Goal: Transaction & Acquisition: Book appointment/travel/reservation

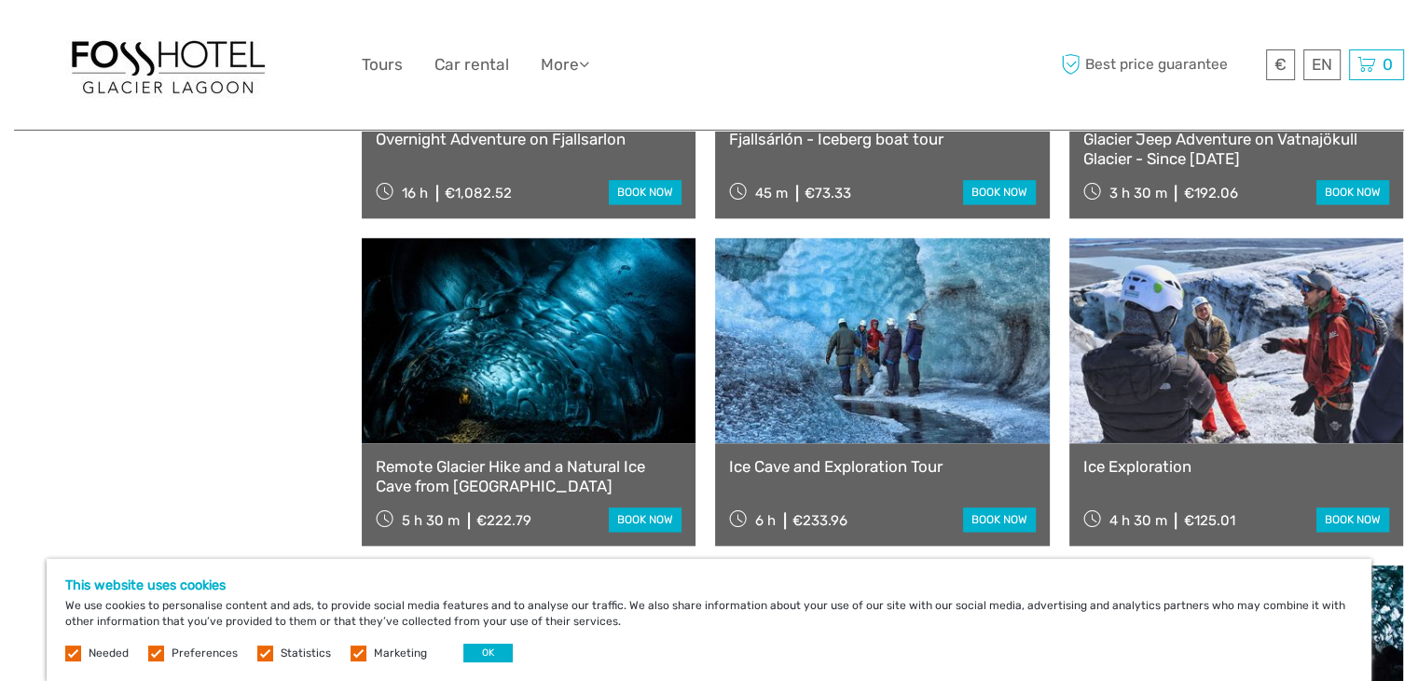
scroll to position [2222, 0]
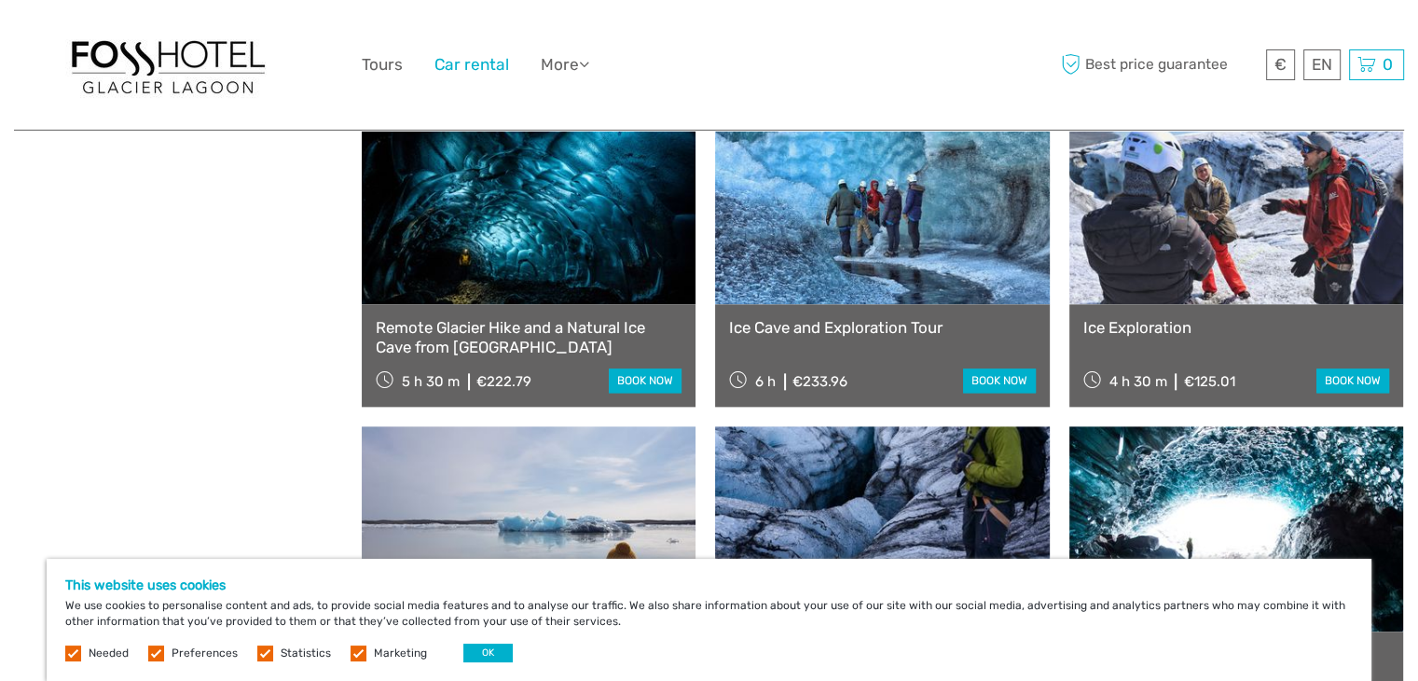
click at [460, 66] on link "Car rental" at bounding box center [471, 64] width 75 height 27
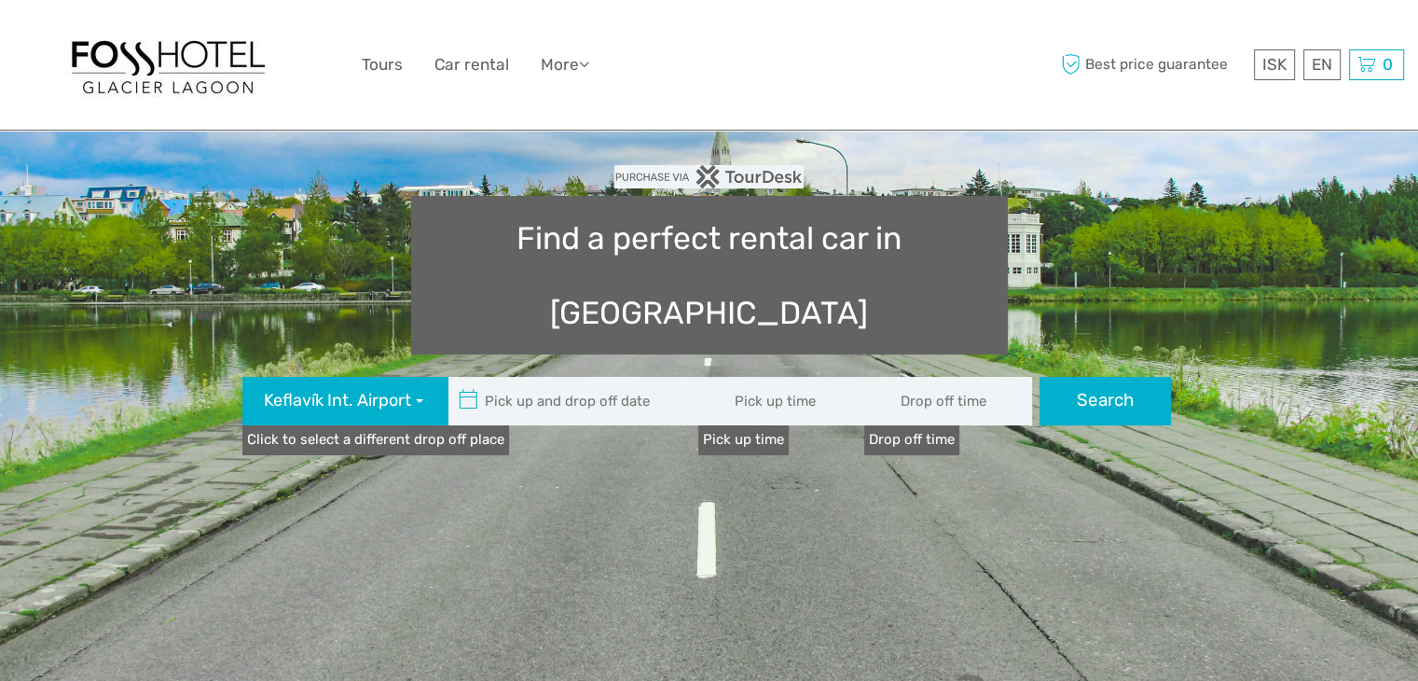
scroll to position [134, 0]
type input "08:00"
click at [546, 376] on input "text" at bounding box center [574, 400] width 252 height 48
type input "[DATE]"
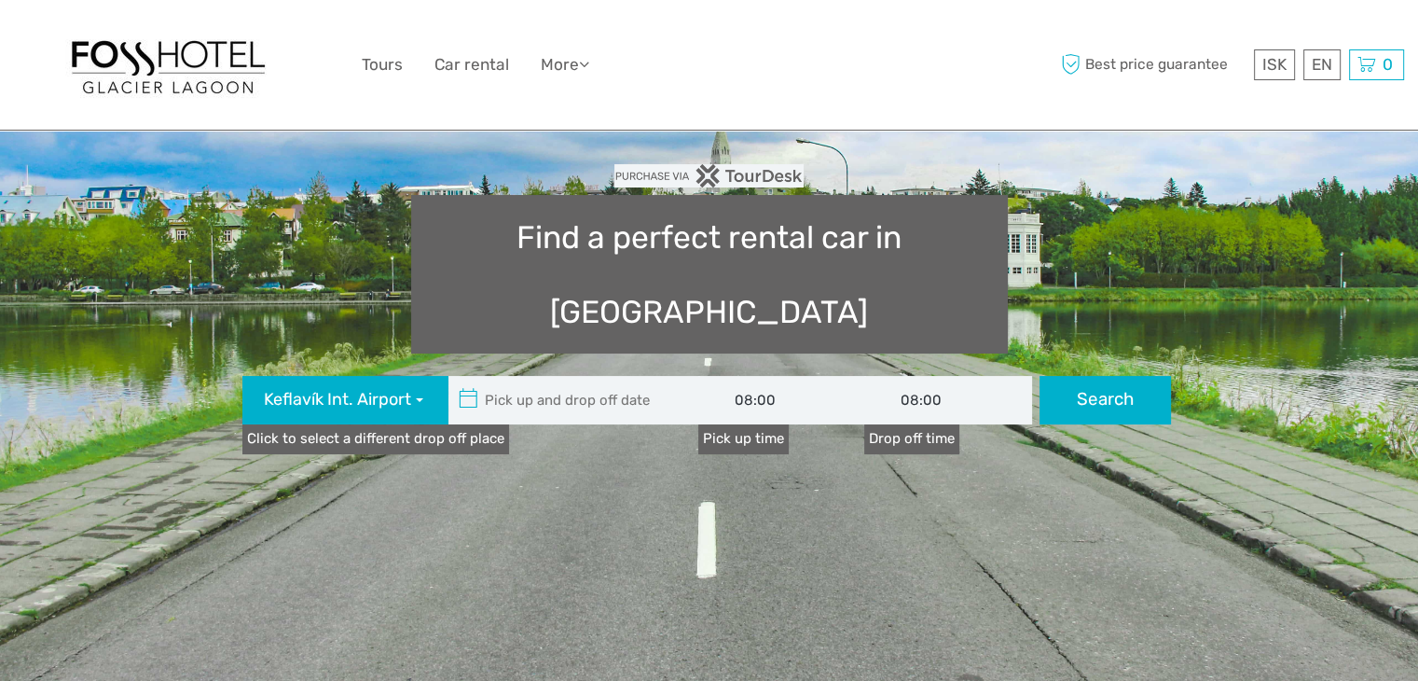
type input "[DATE]"
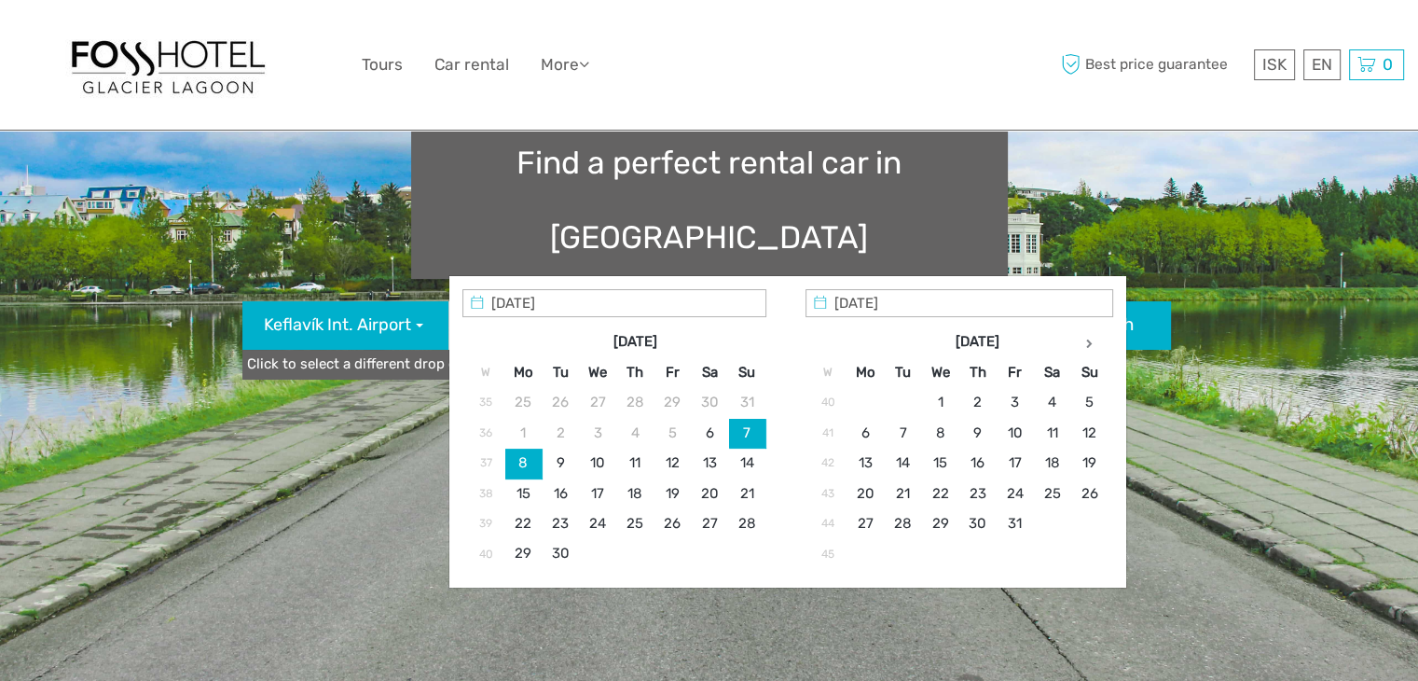
scroll to position [214, 0]
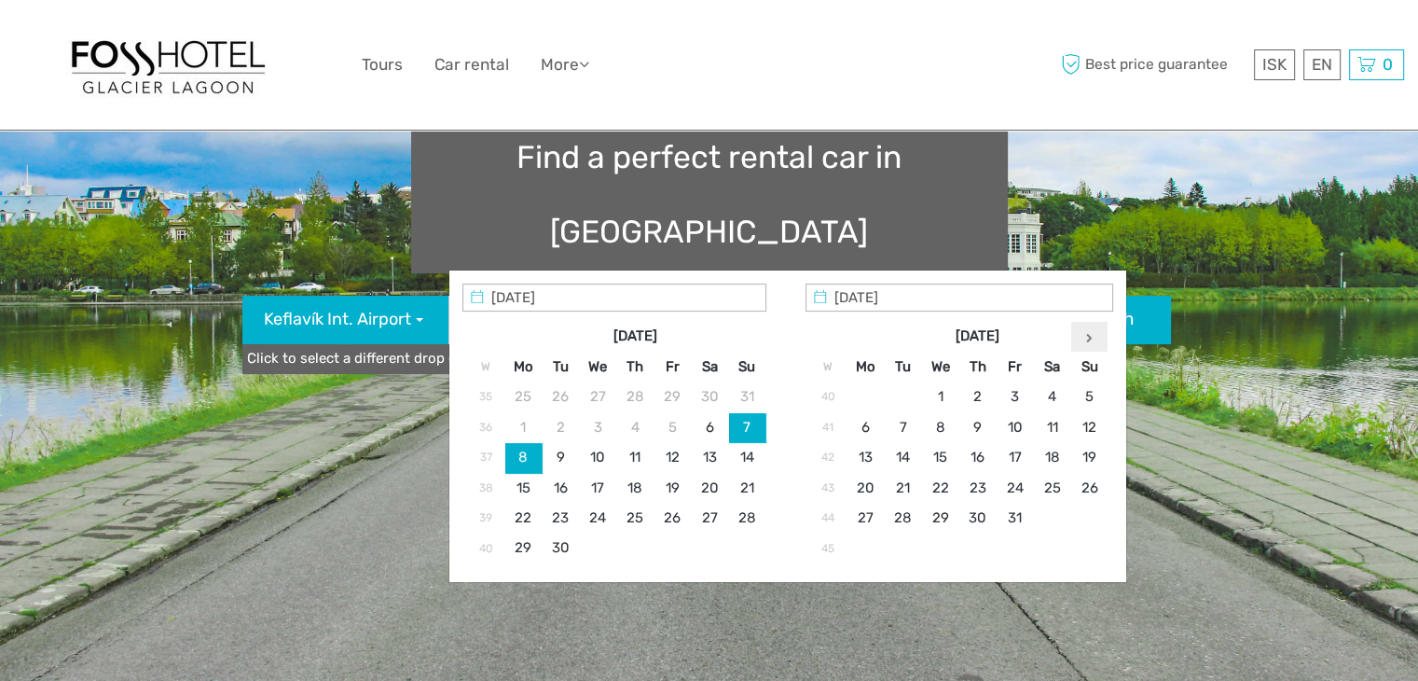
click at [1086, 339] on icon at bounding box center [1089, 337] width 7 height 9
click at [1086, 338] on icon at bounding box center [1089, 337] width 7 height 9
type input "[DATE]"
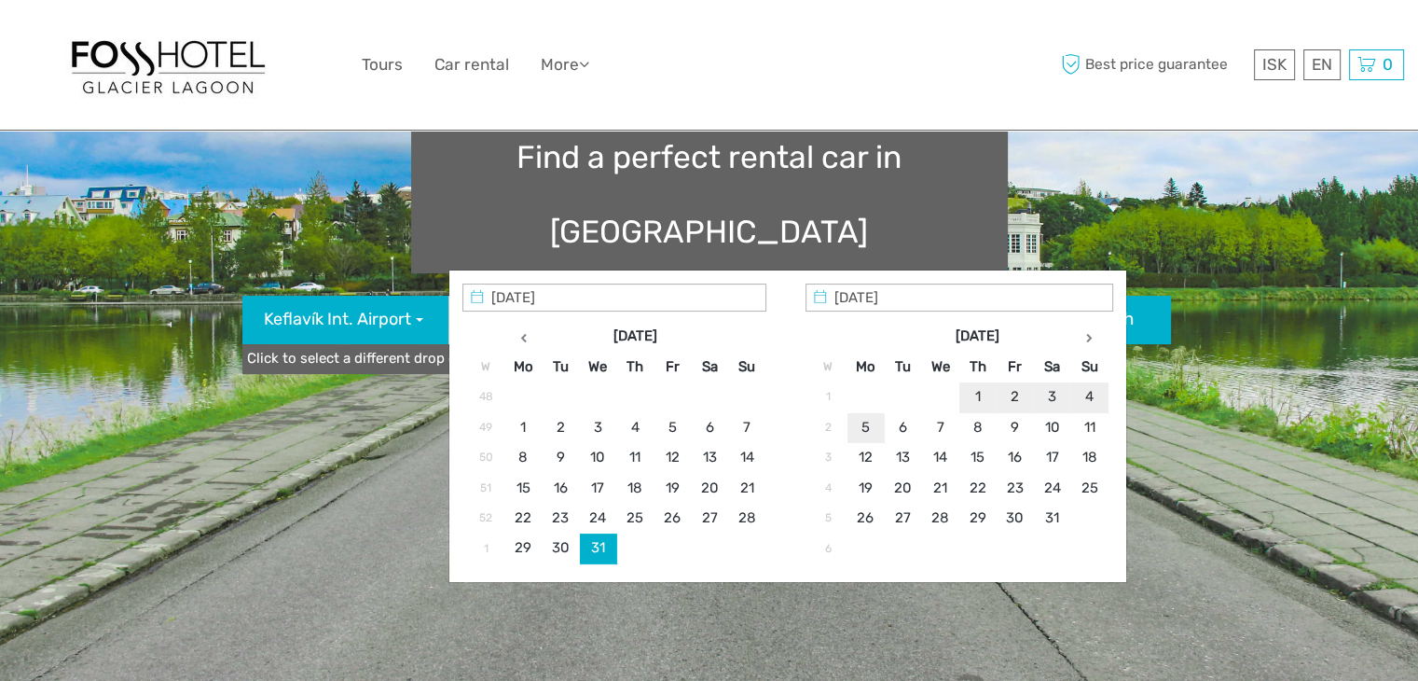
type input "[DATE] - [DATE]"
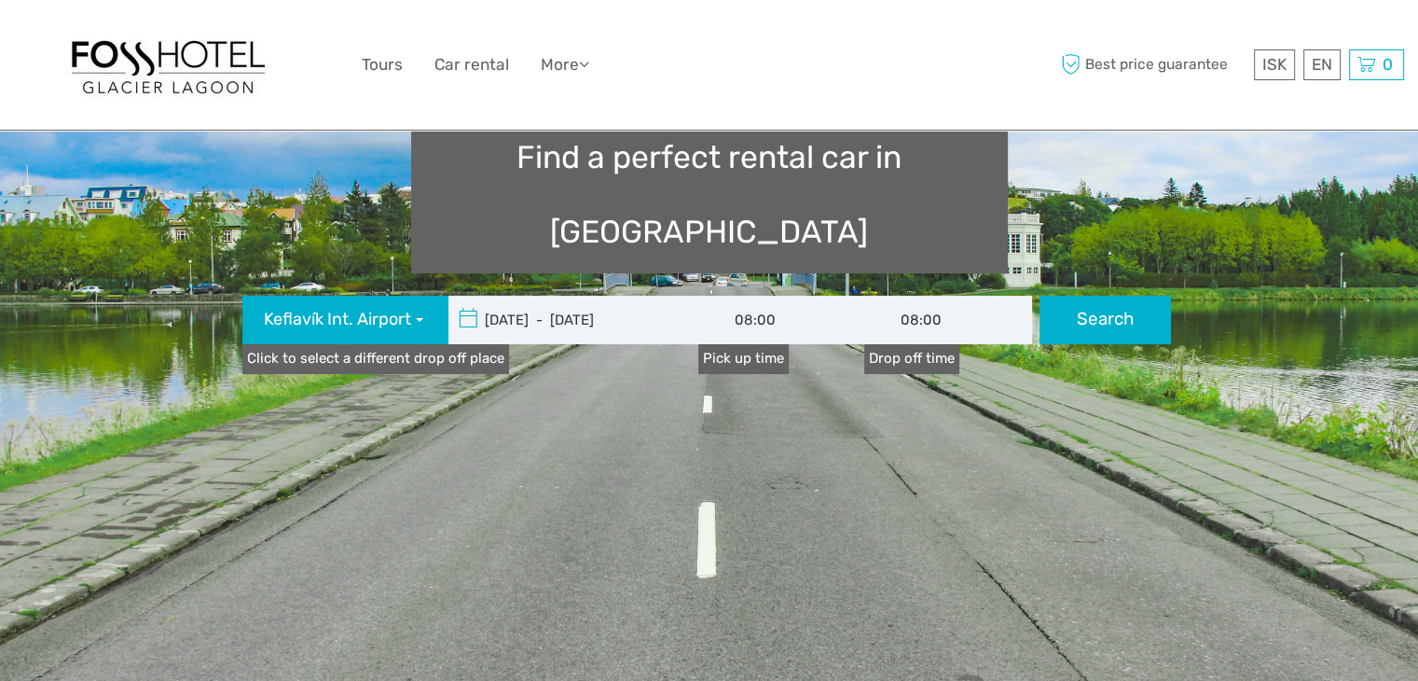
click at [763, 296] on input "08:00" at bounding box center [782, 320] width 168 height 48
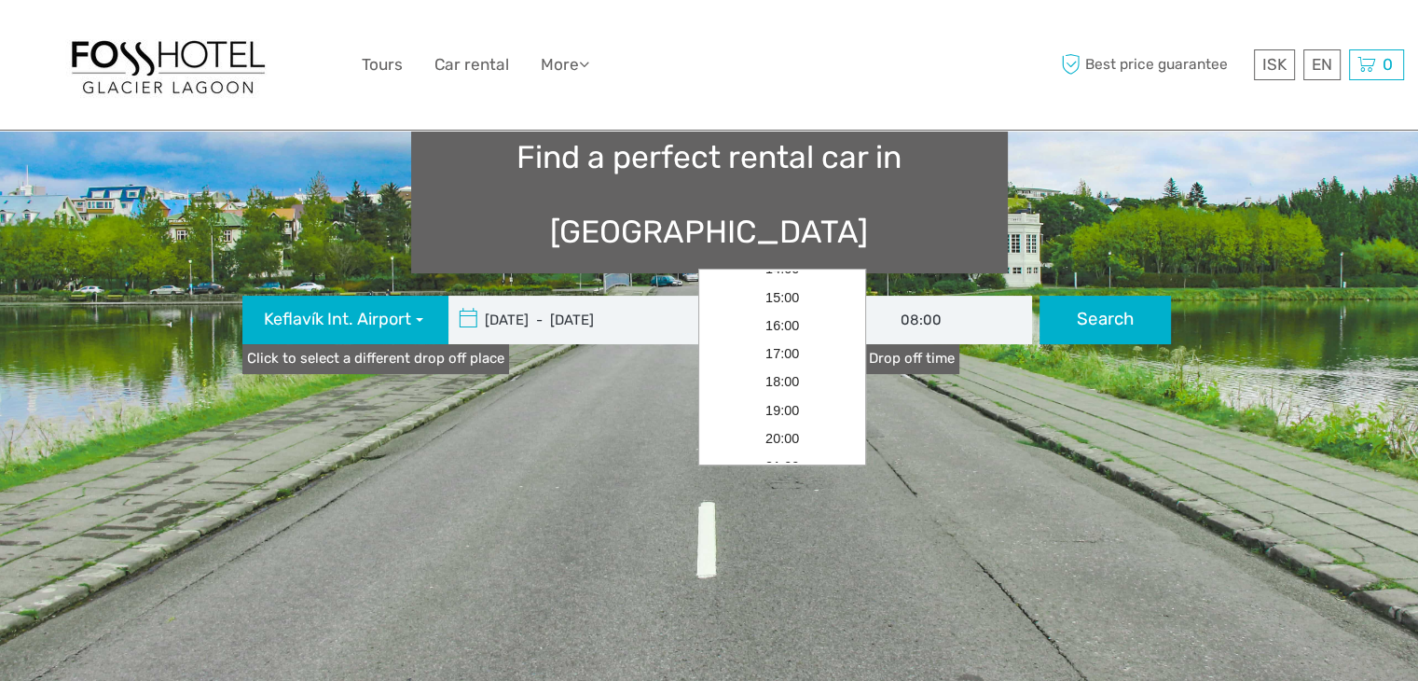
scroll to position [215, 0]
click at [788, 428] on link "20:00" at bounding box center [782, 437] width 160 height 28
type input "20:00"
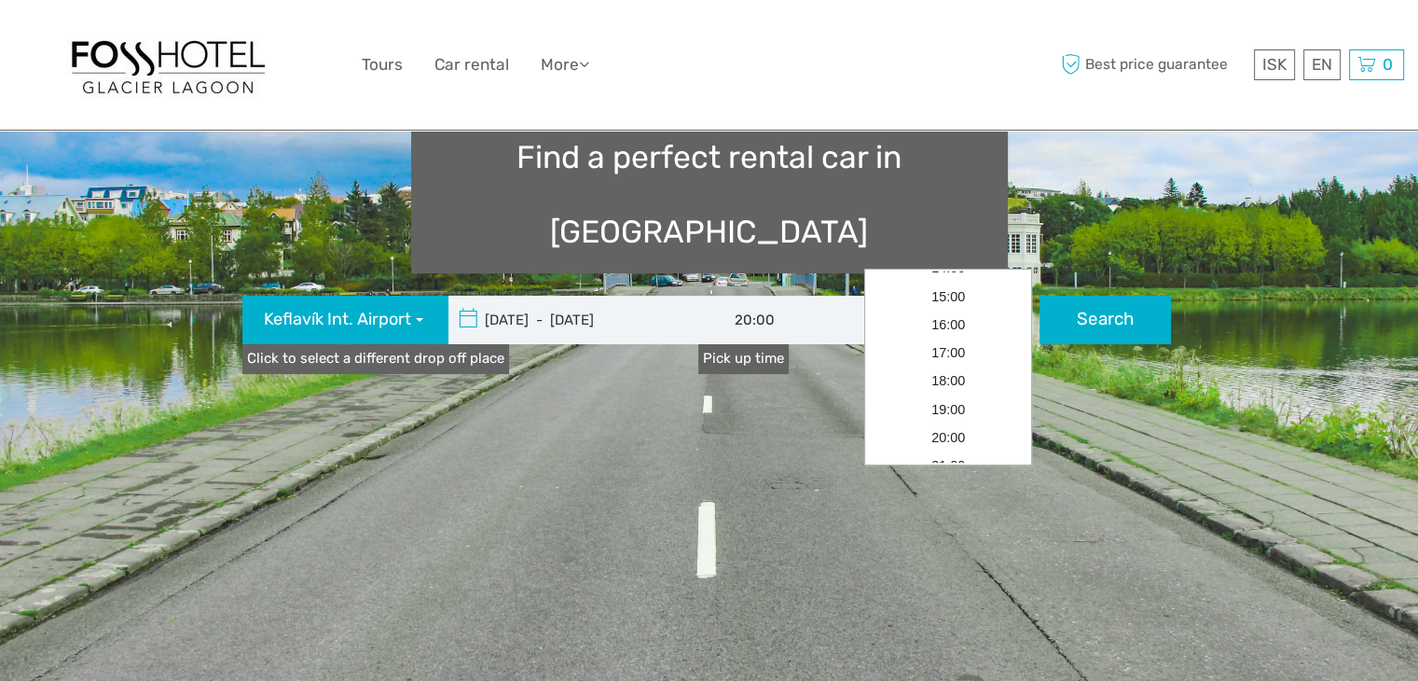
click at [906, 296] on input "08:00" at bounding box center [948, 320] width 168 height 48
click at [951, 293] on link "17:00" at bounding box center [948, 300] width 160 height 28
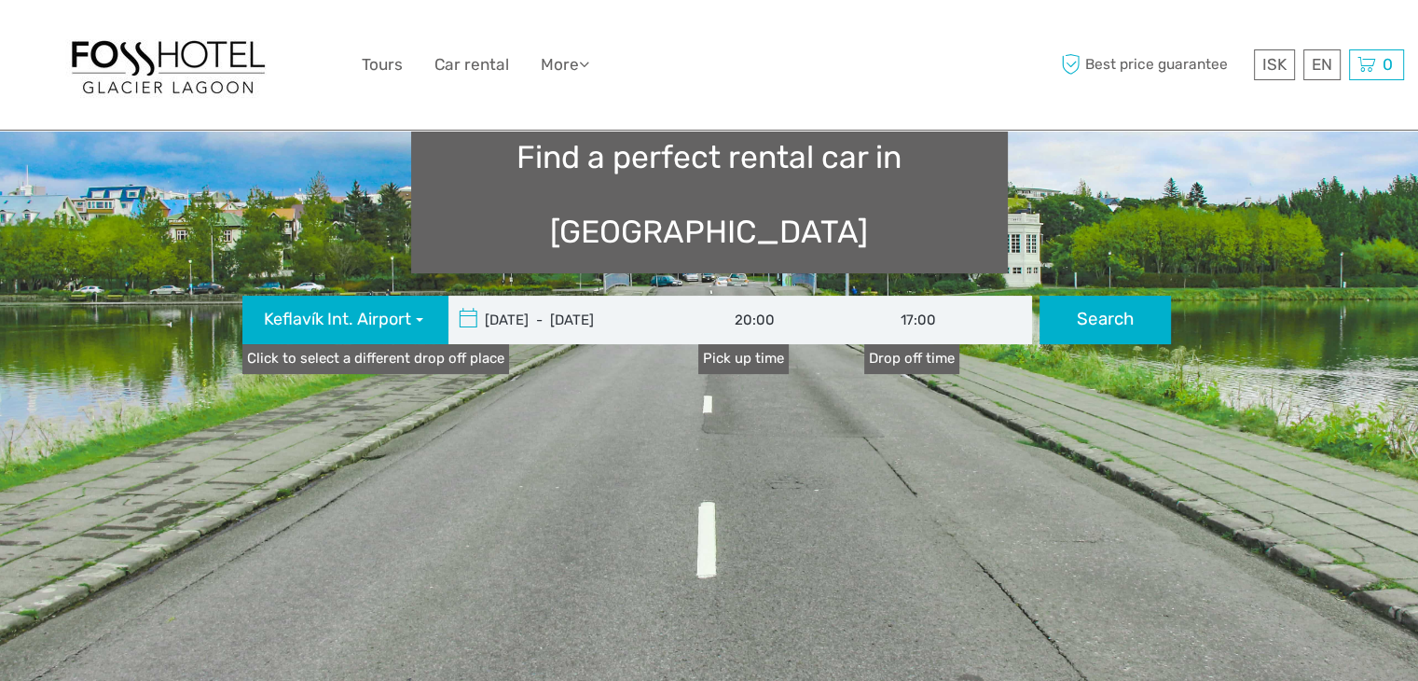
click at [958, 296] on input "17:00" at bounding box center [948, 320] width 168 height 48
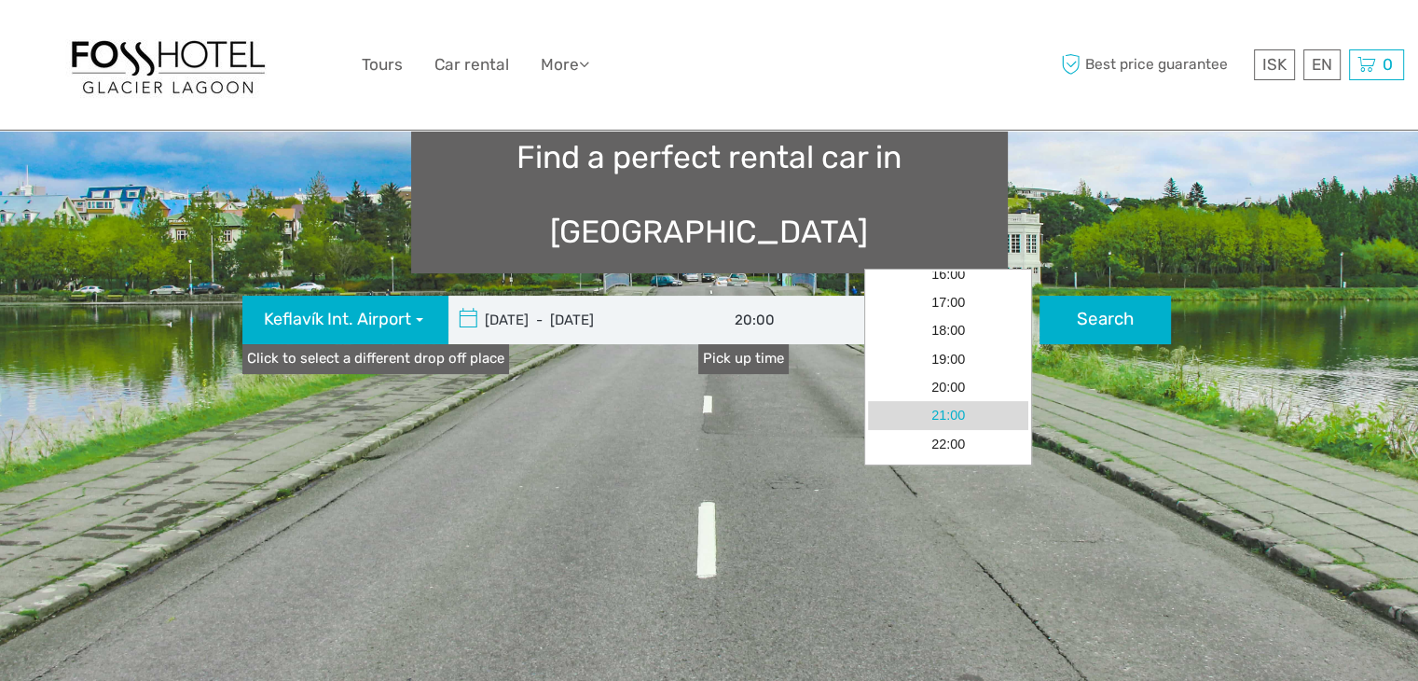
scroll to position [265, 0]
click at [964, 335] on link "18:00" at bounding box center [948, 332] width 160 height 28
type input "18:00"
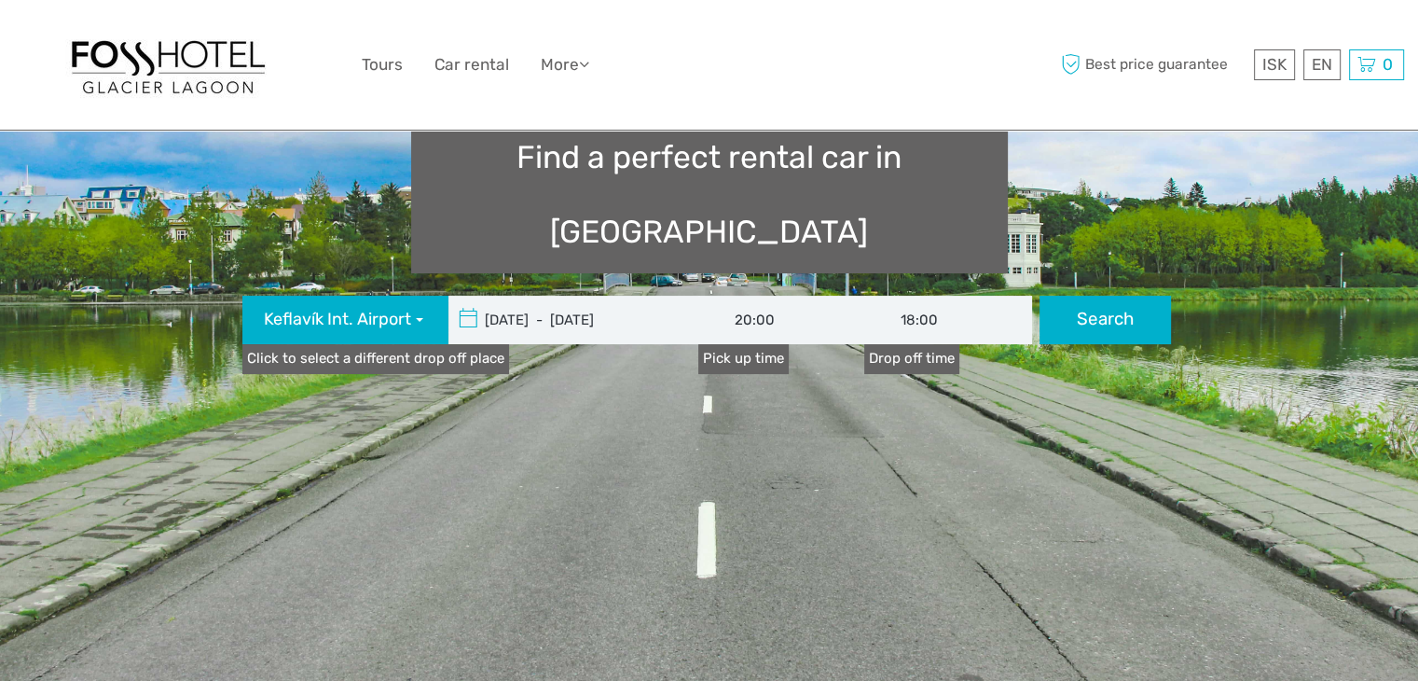
click at [1062, 296] on button "Search" at bounding box center [1105, 320] width 131 height 48
type input "[DATE] - [DATE]"
type input "20:00"
type input "18:00"
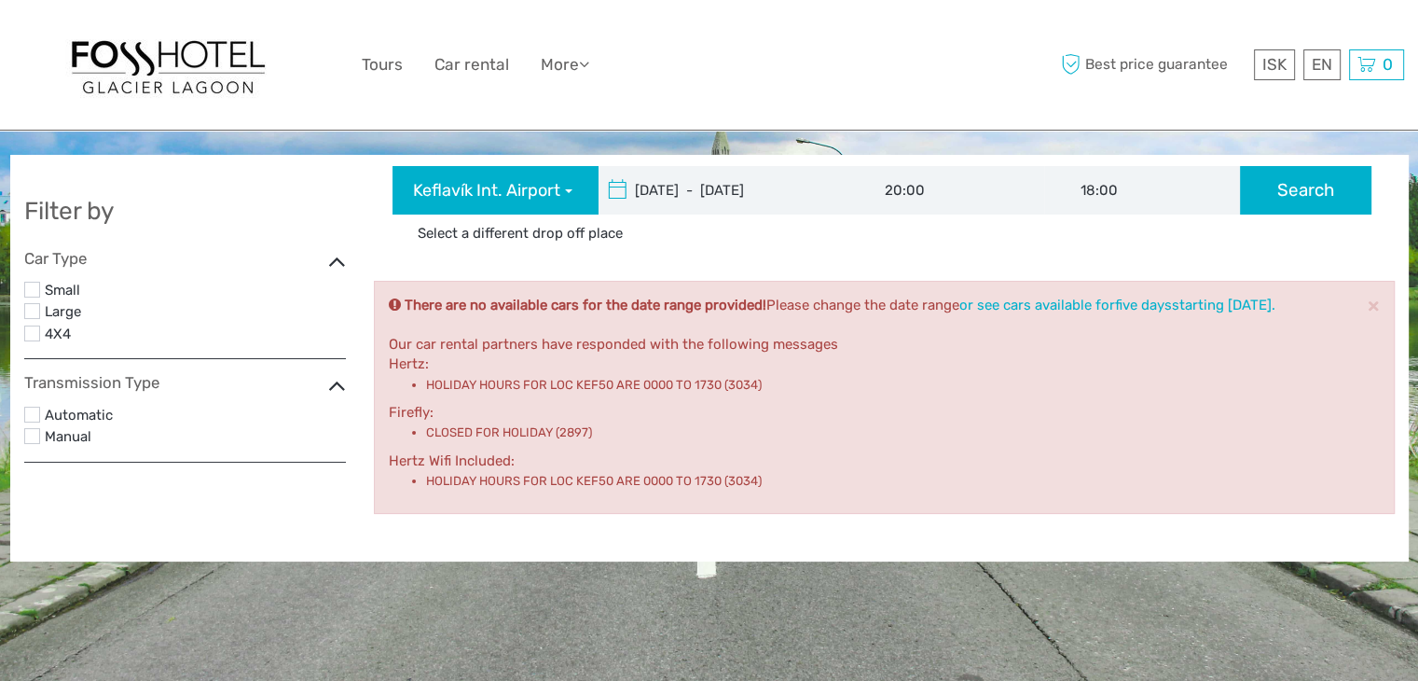
scroll to position [24, 0]
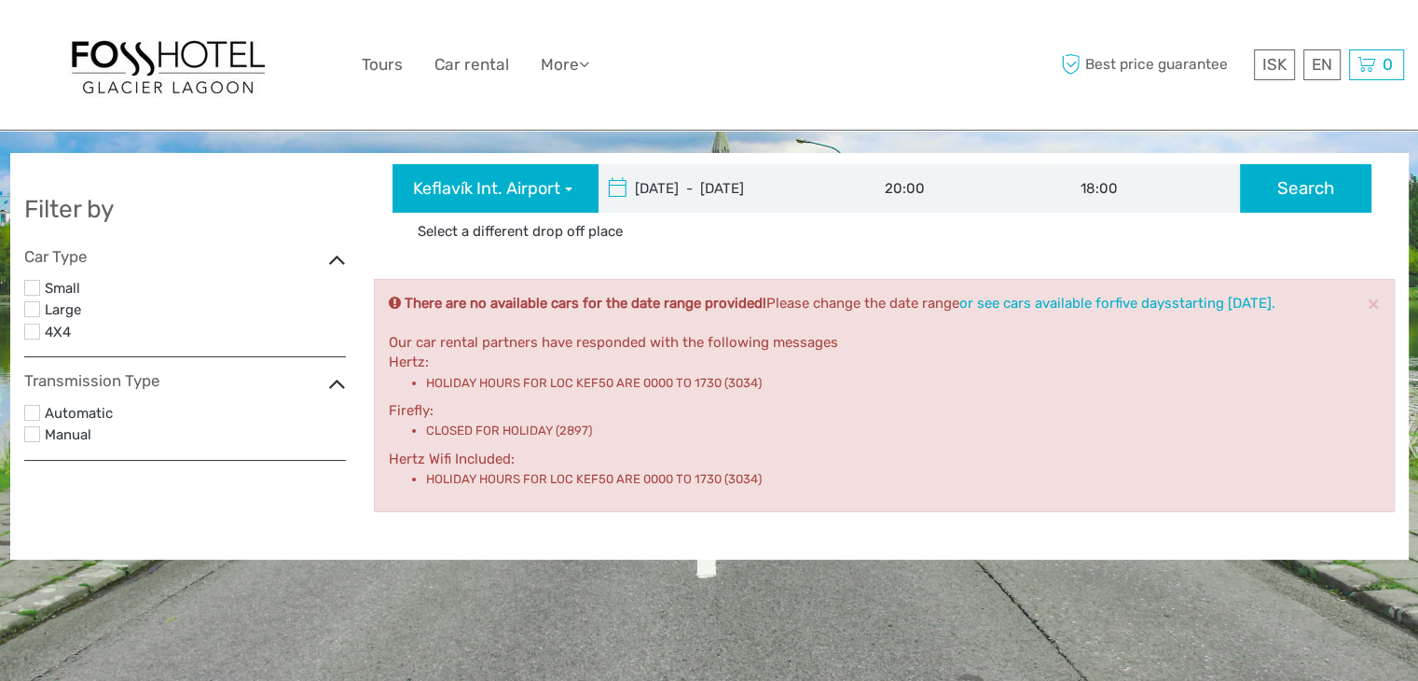
click at [951, 174] on input "20:00" at bounding box center [946, 188] width 196 height 48
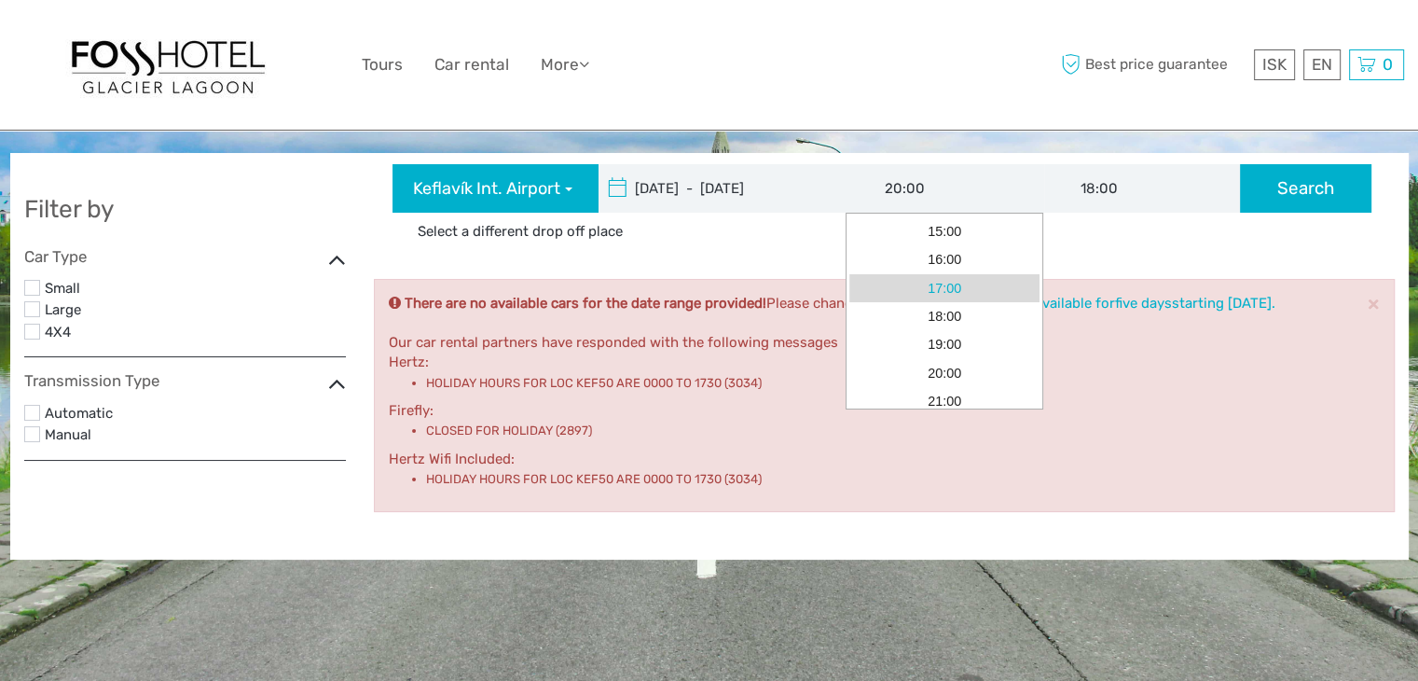
scroll to position [225, 0]
click at [976, 312] on link "18:00" at bounding box center [944, 315] width 190 height 28
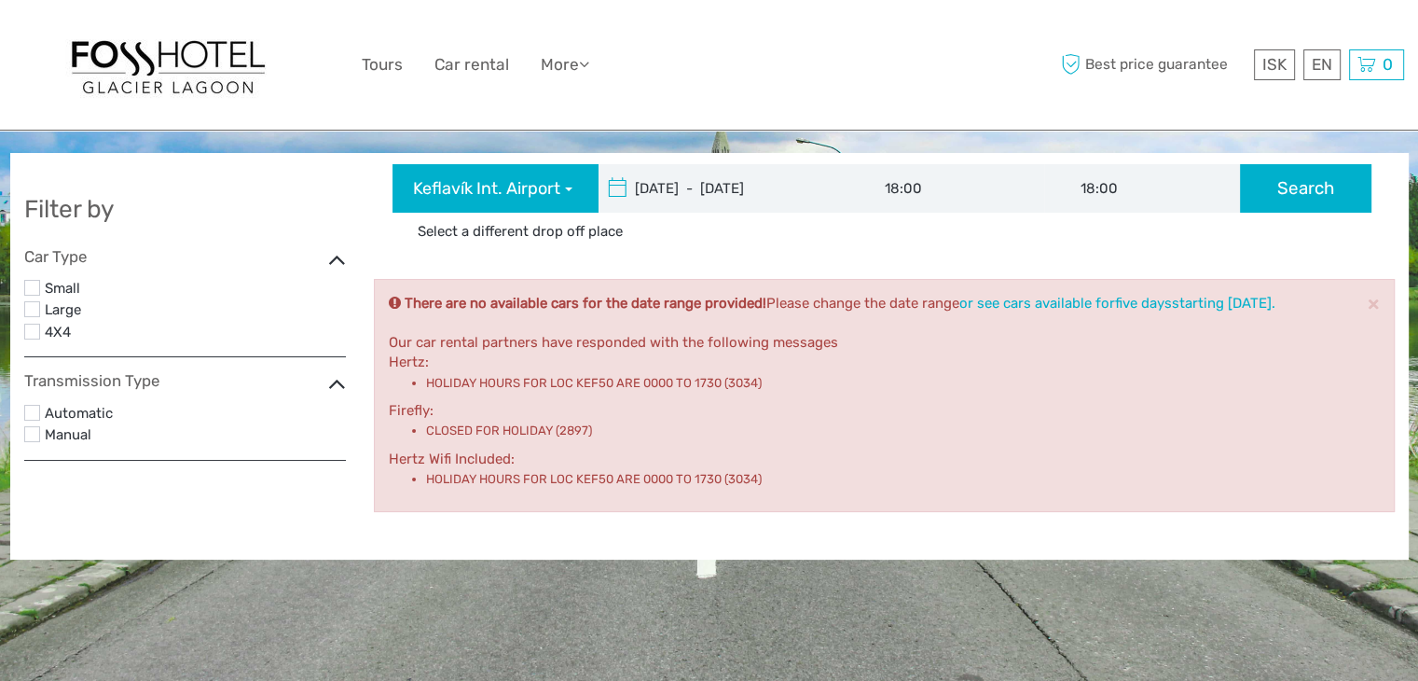
click at [1295, 202] on button "Search" at bounding box center [1305, 188] width 131 height 48
click at [912, 184] on input "18:00" at bounding box center [946, 188] width 196 height 48
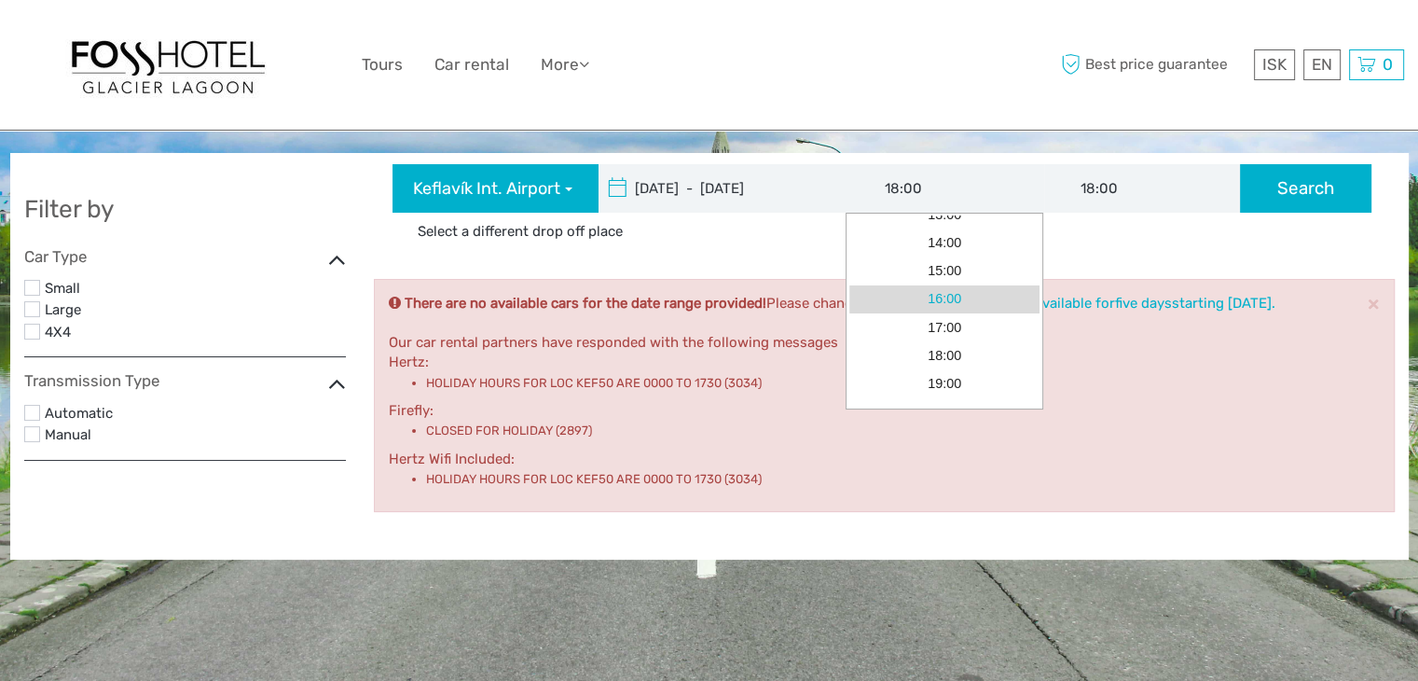
click at [943, 307] on link "16:00" at bounding box center [944, 299] width 190 height 28
type input "16:00"
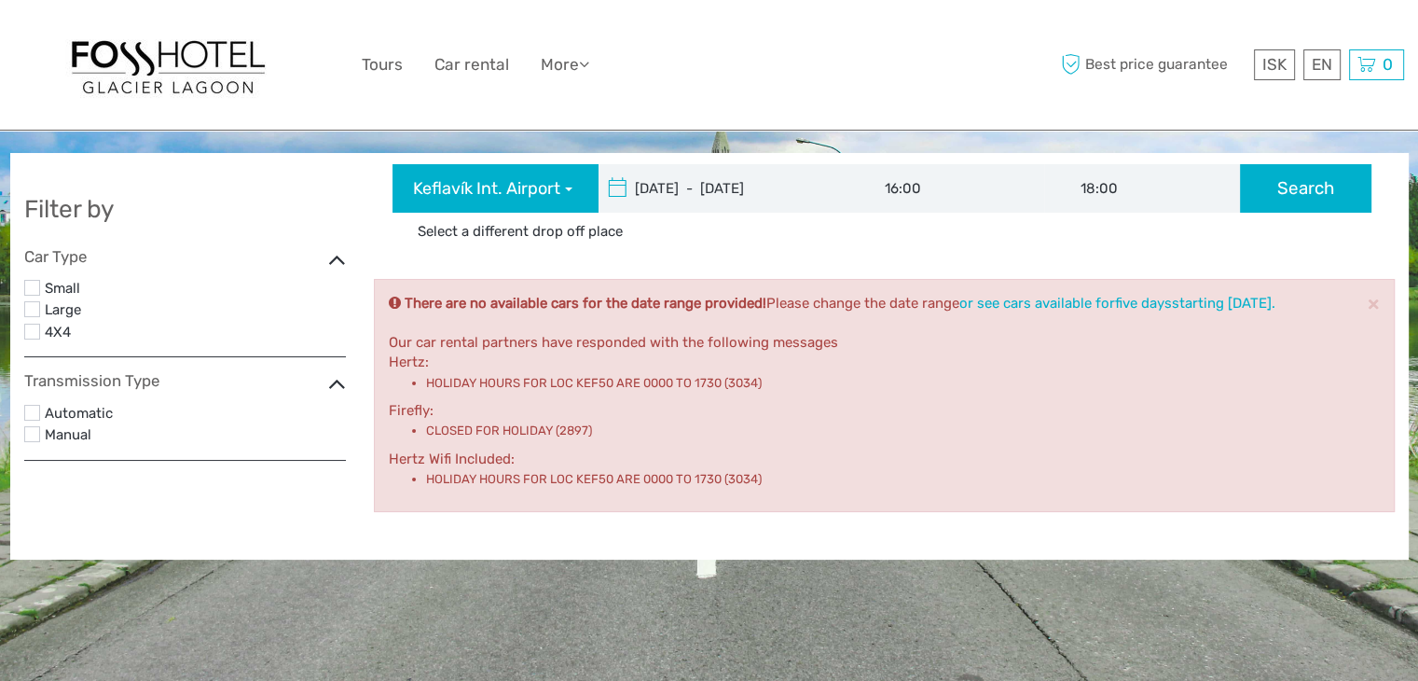
click at [1299, 199] on button "Search" at bounding box center [1305, 188] width 131 height 48
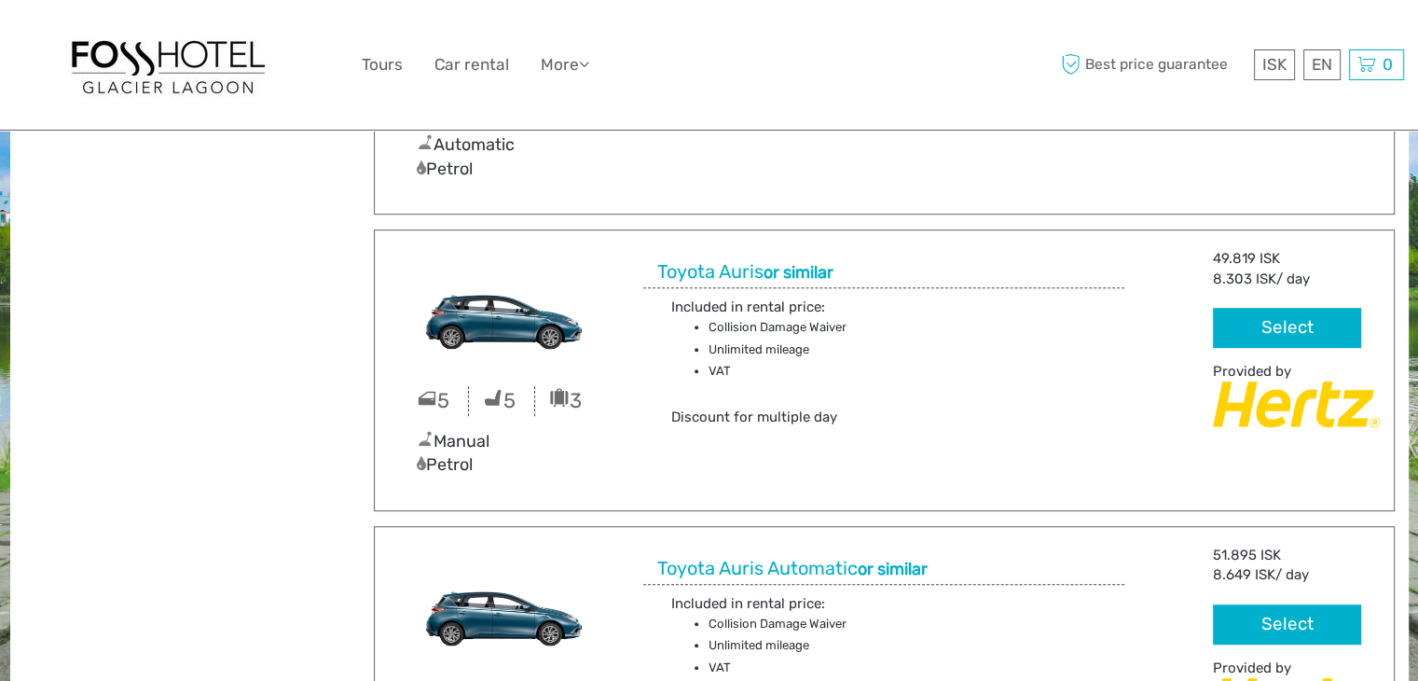
scroll to position [943, 0]
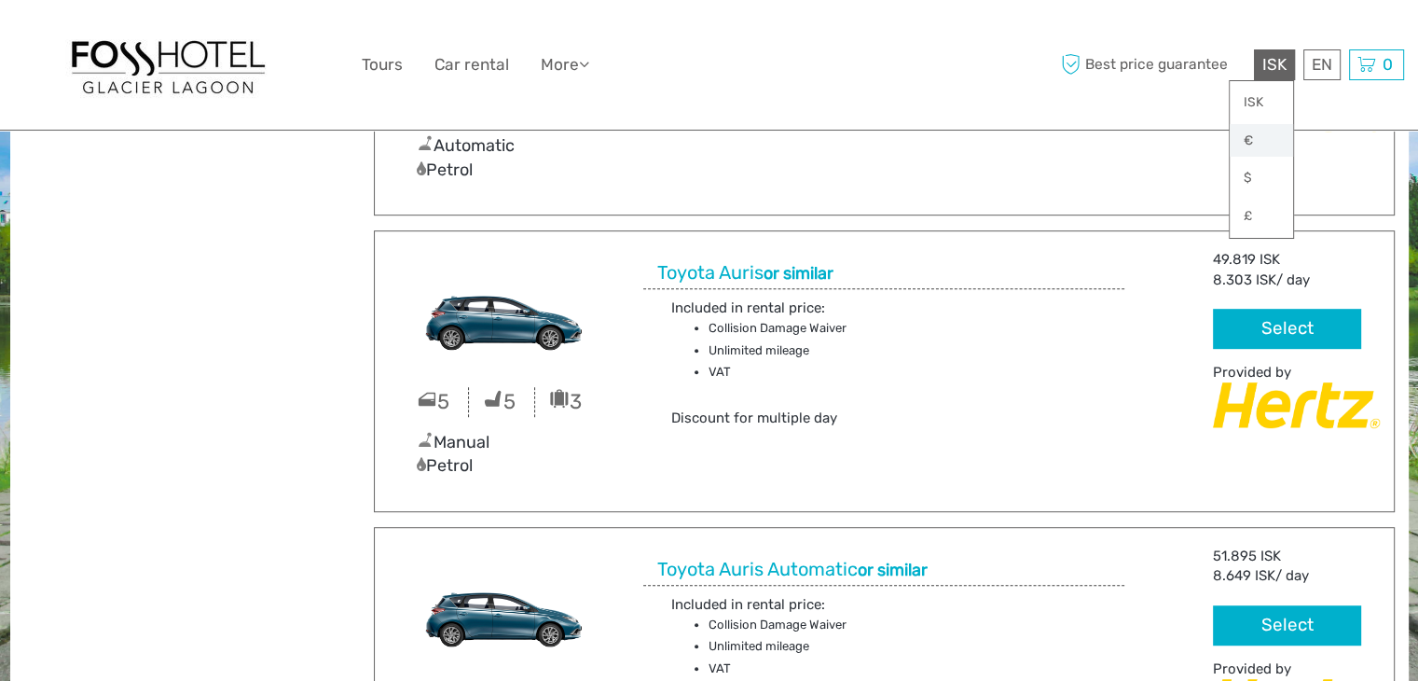
click at [1242, 139] on link "€" at bounding box center [1261, 141] width 63 height 34
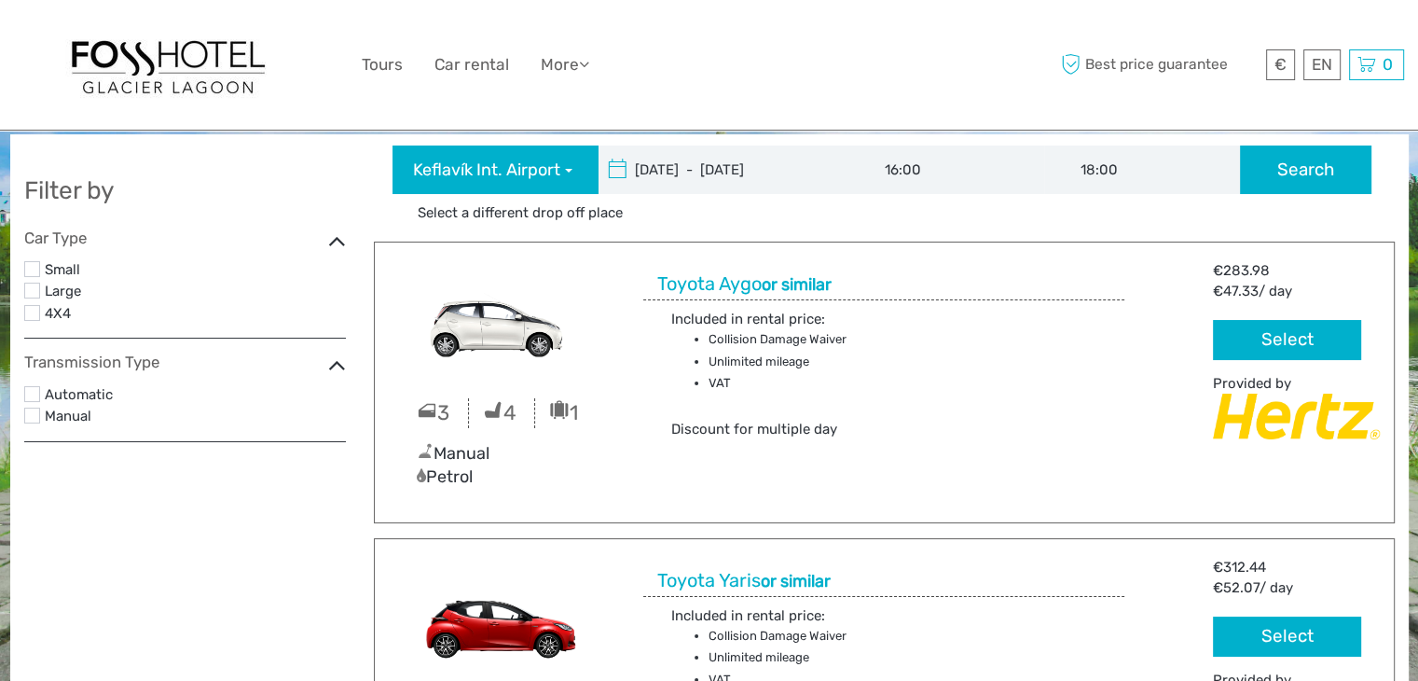
scroll to position [41, 0]
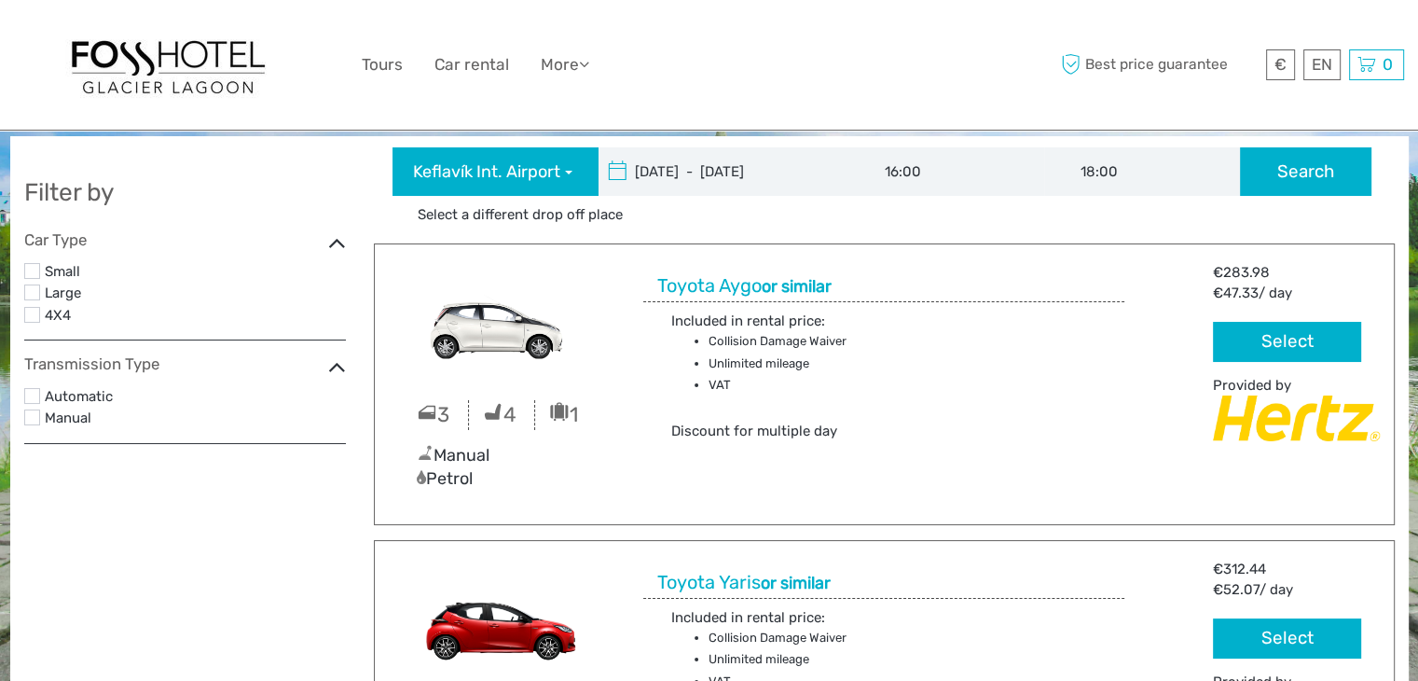
click at [28, 317] on label at bounding box center [32, 315] width 16 height 16
click at [0, 0] on input "checkbox" at bounding box center [0, 0] width 0 height 0
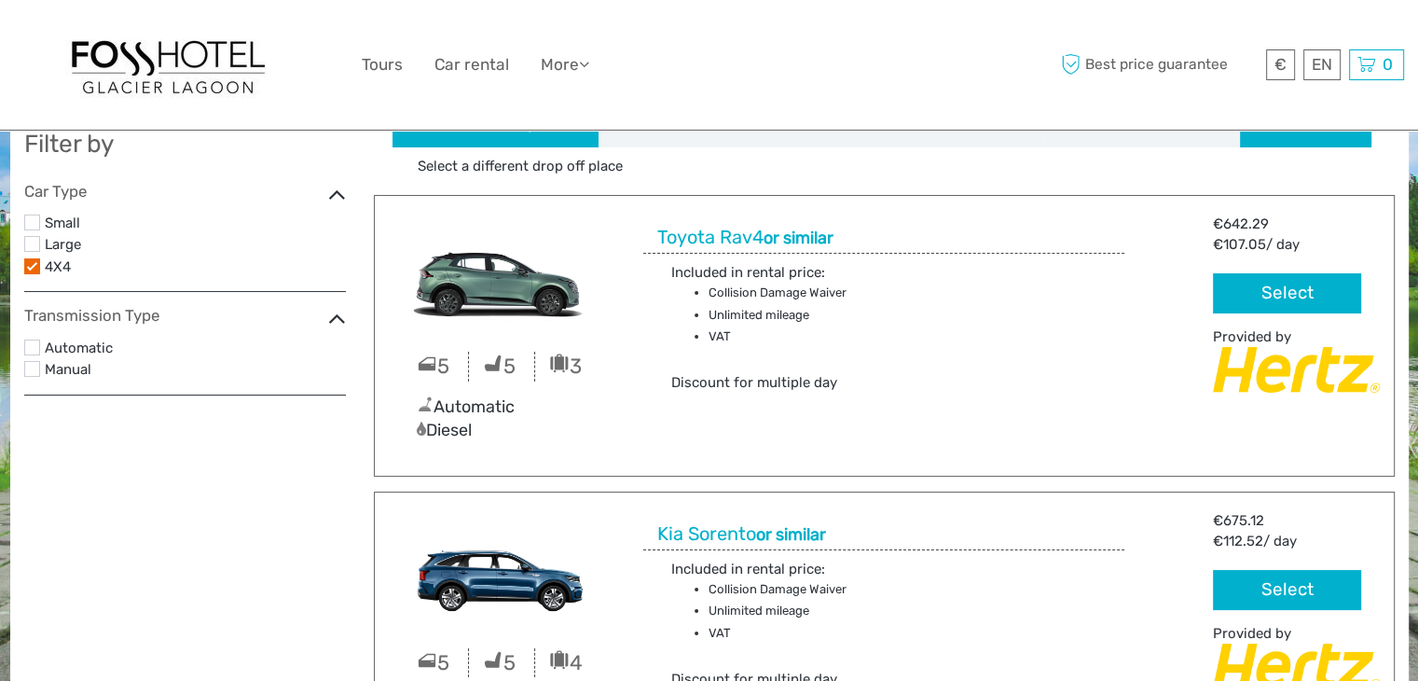
scroll to position [0, 0]
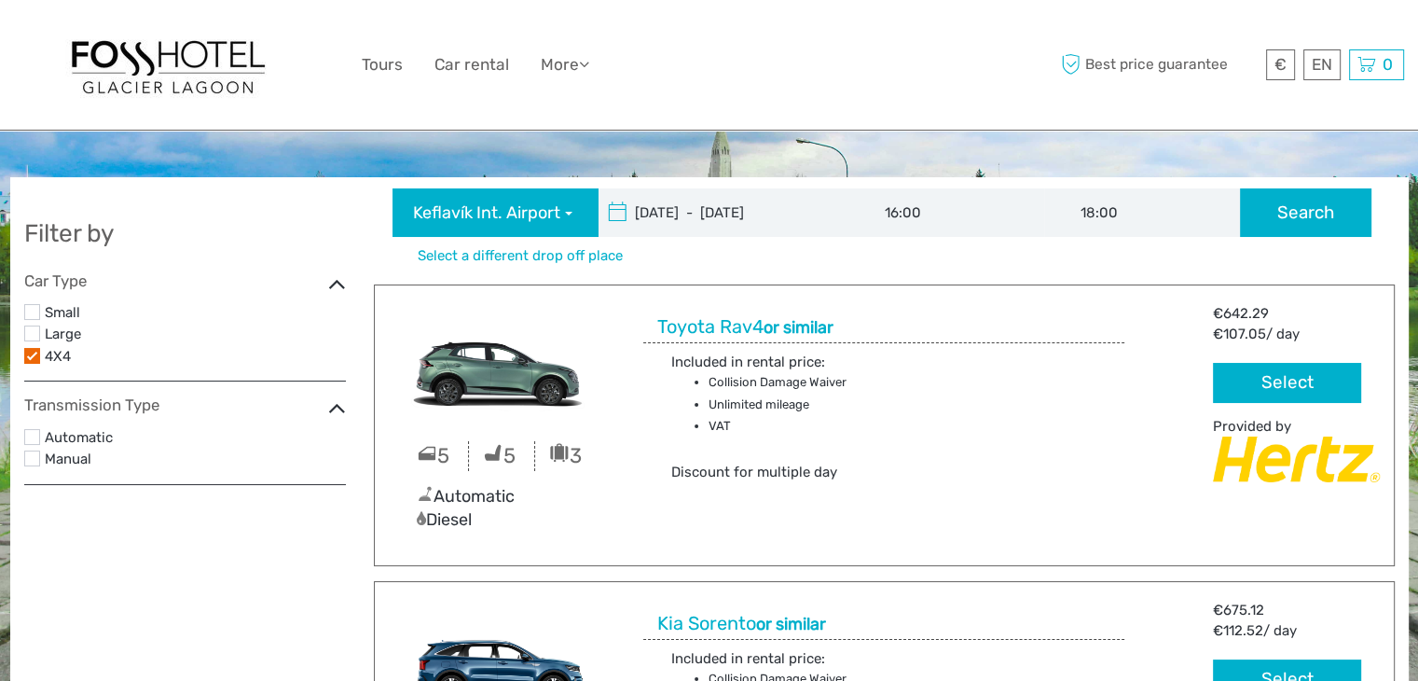
click at [485, 252] on link "Select a different drop off place" at bounding box center [520, 256] width 220 height 20
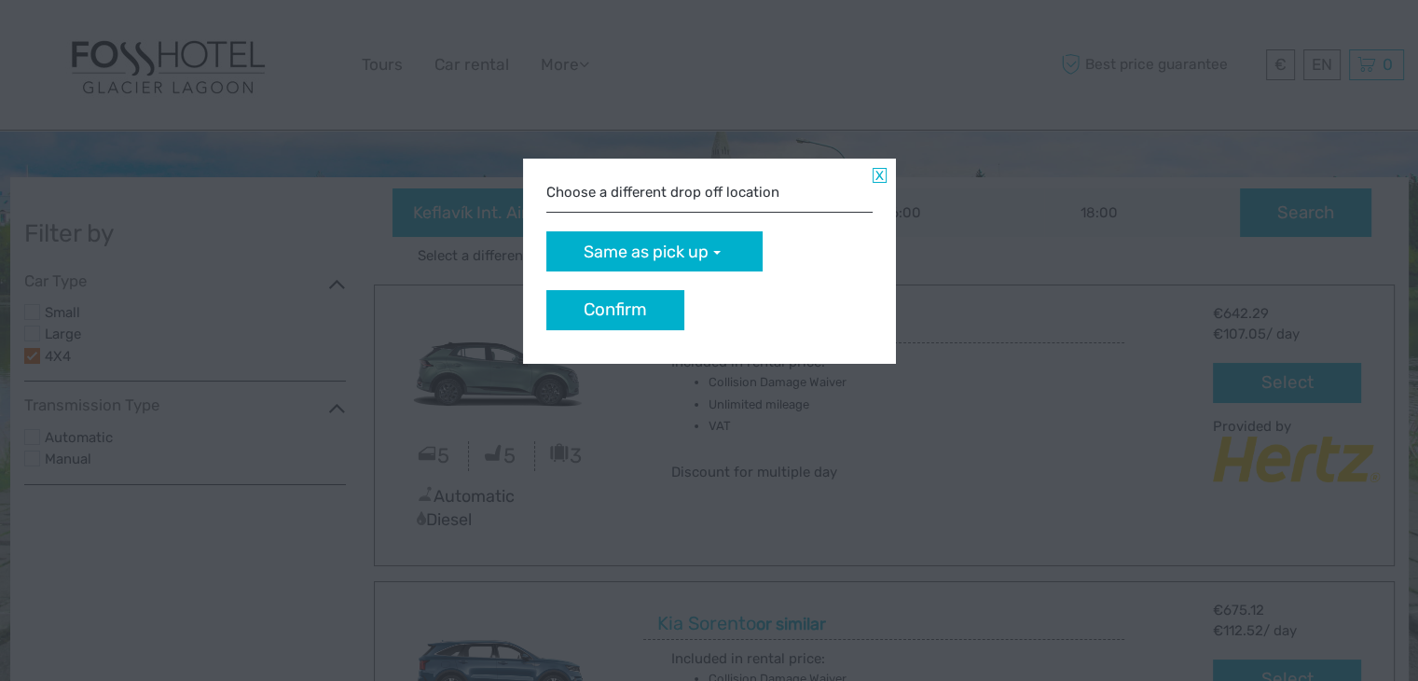
click at [667, 262] on span "Same as pick up" at bounding box center [646, 253] width 125 height 24
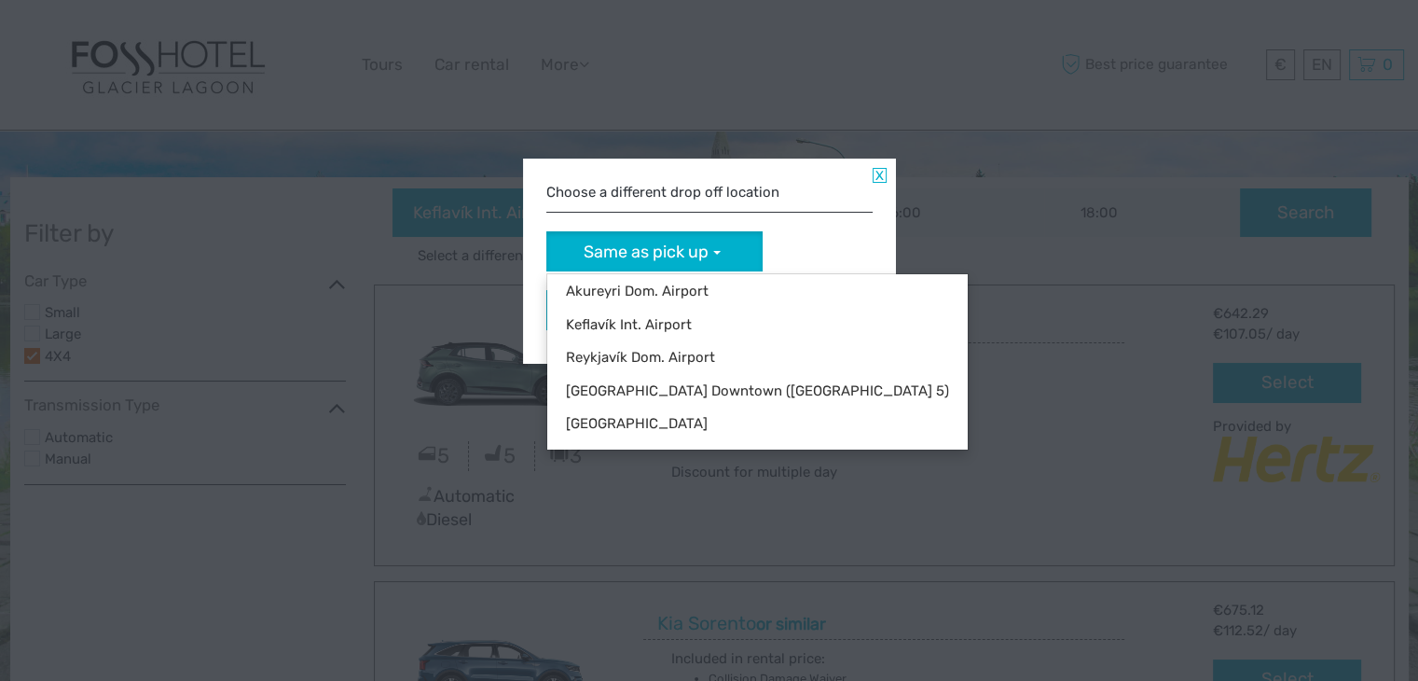
click at [881, 173] on link at bounding box center [880, 175] width 14 height 15
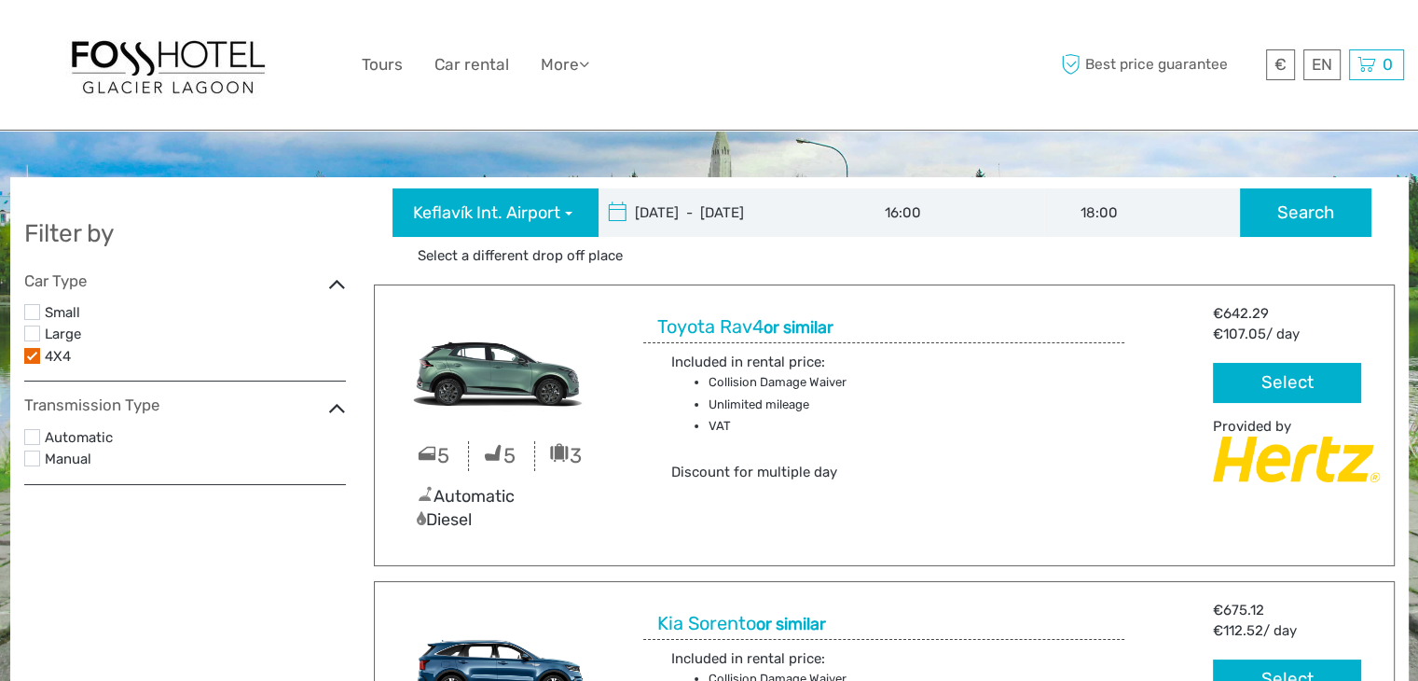
click at [510, 205] on span "Keflavík Int. Airport" at bounding box center [486, 213] width 147 height 24
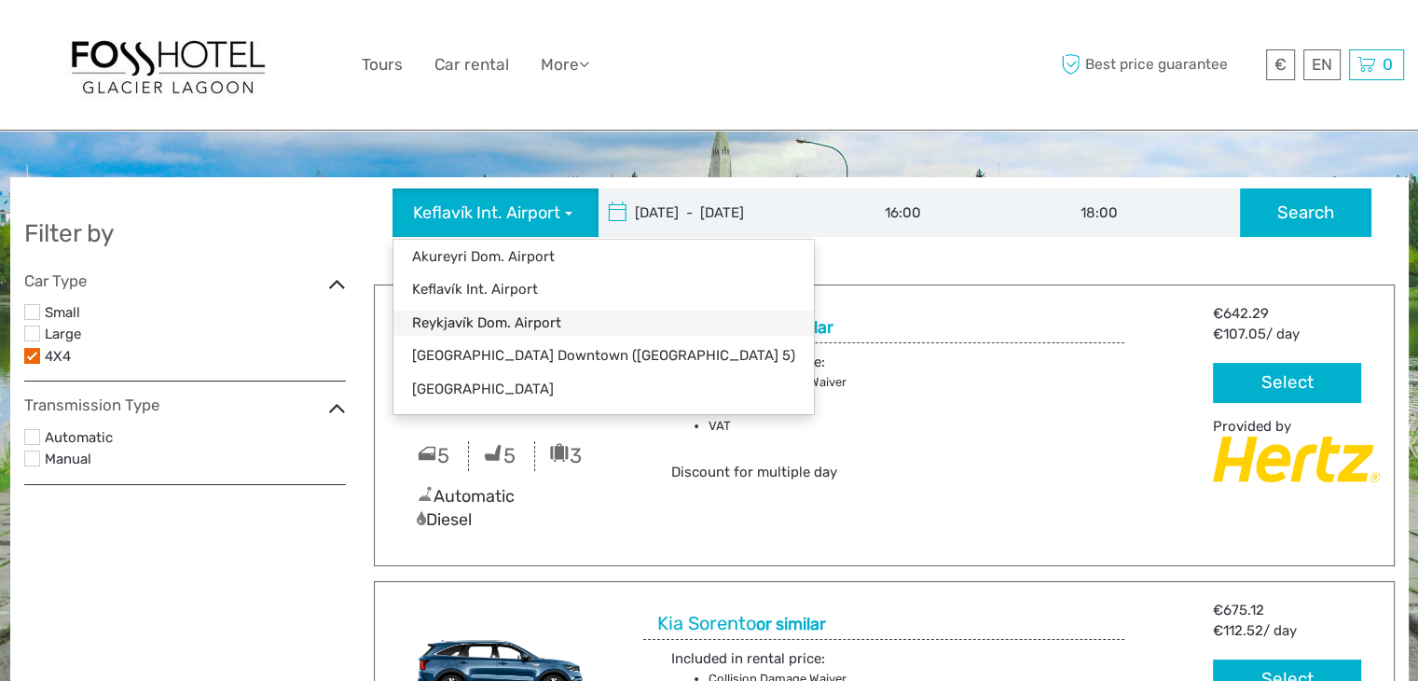
click at [516, 319] on link "Reykjavík Dom. Airport" at bounding box center [603, 322] width 420 height 25
type input "[DATE]"
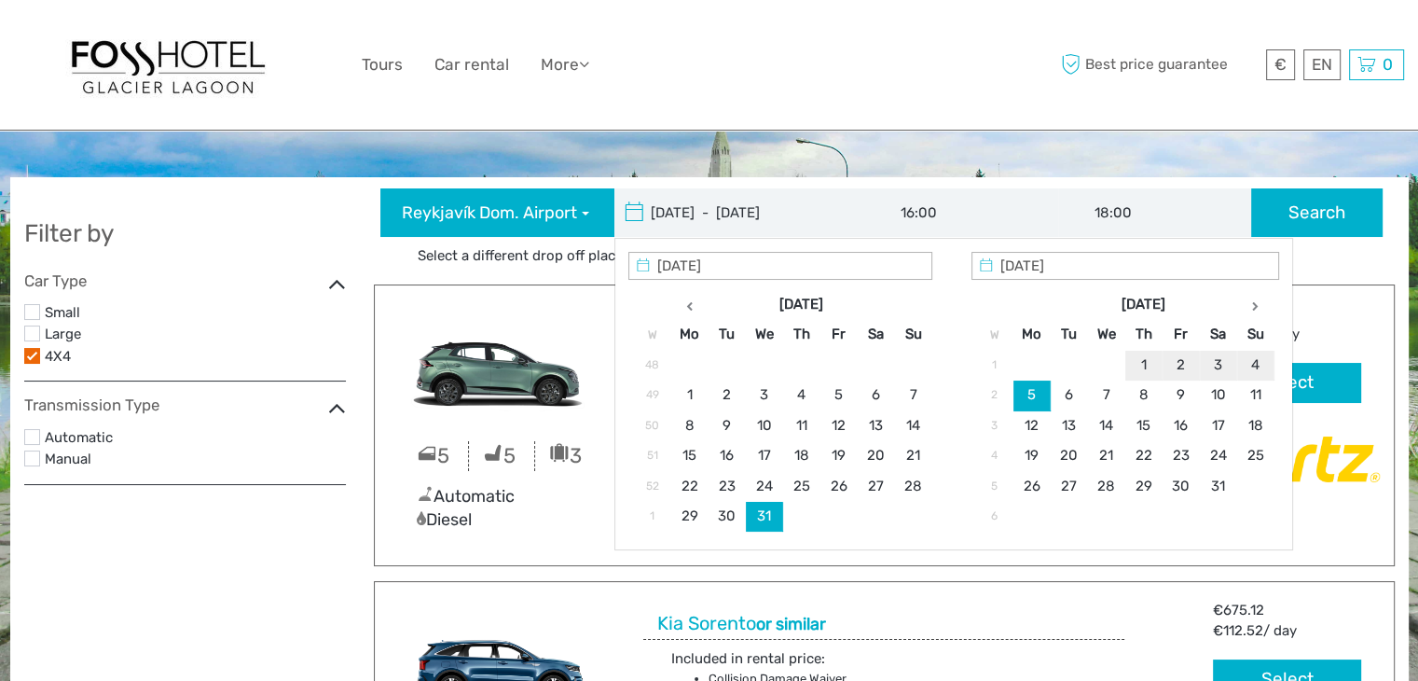
type input "[DATE]"
type input "[DATE] - [DATE]"
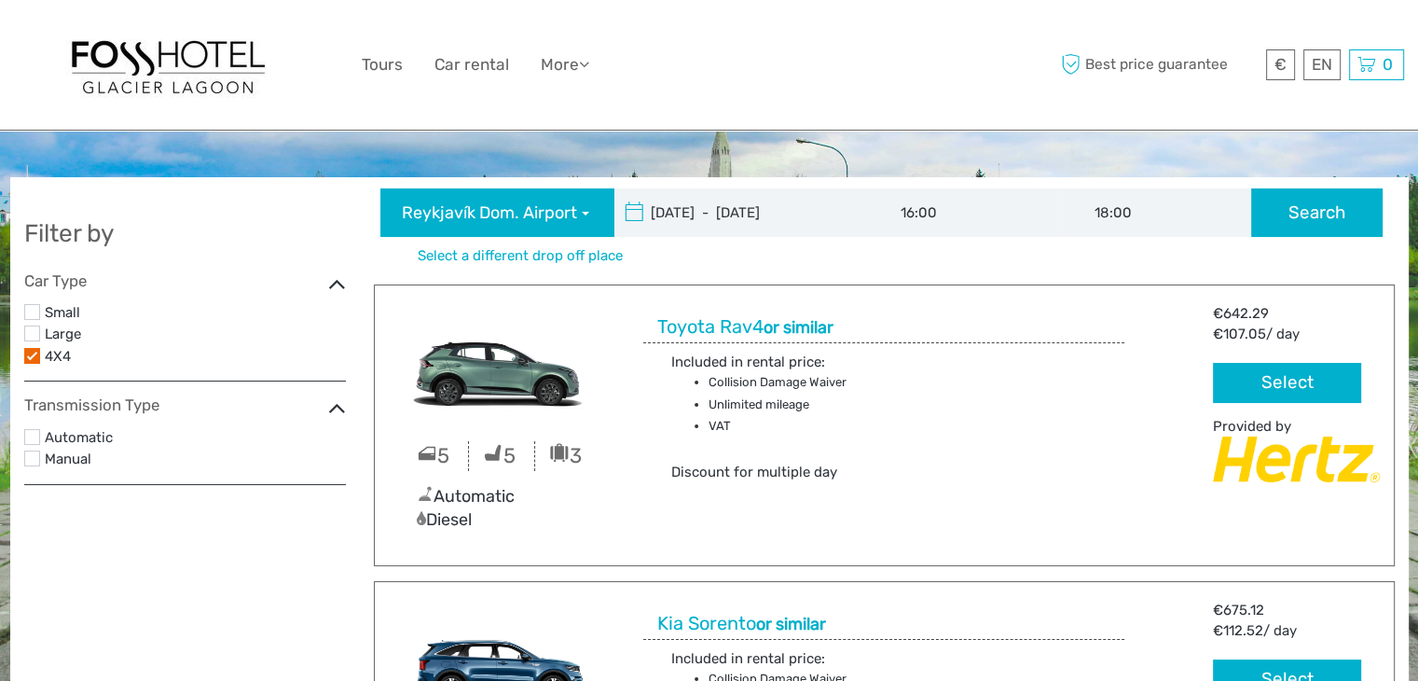
click at [580, 255] on link "Select a different drop off place" at bounding box center [520, 256] width 220 height 20
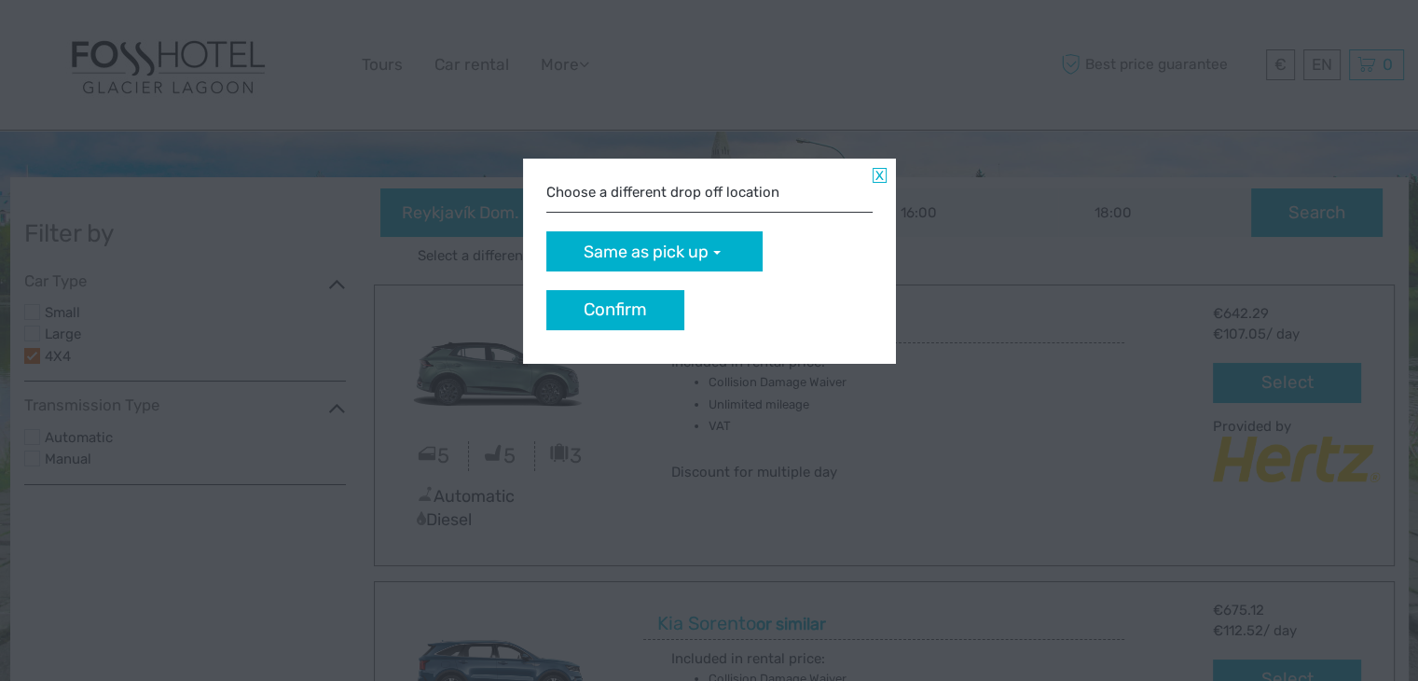
click at [608, 251] on span "Same as pick up" at bounding box center [646, 253] width 125 height 24
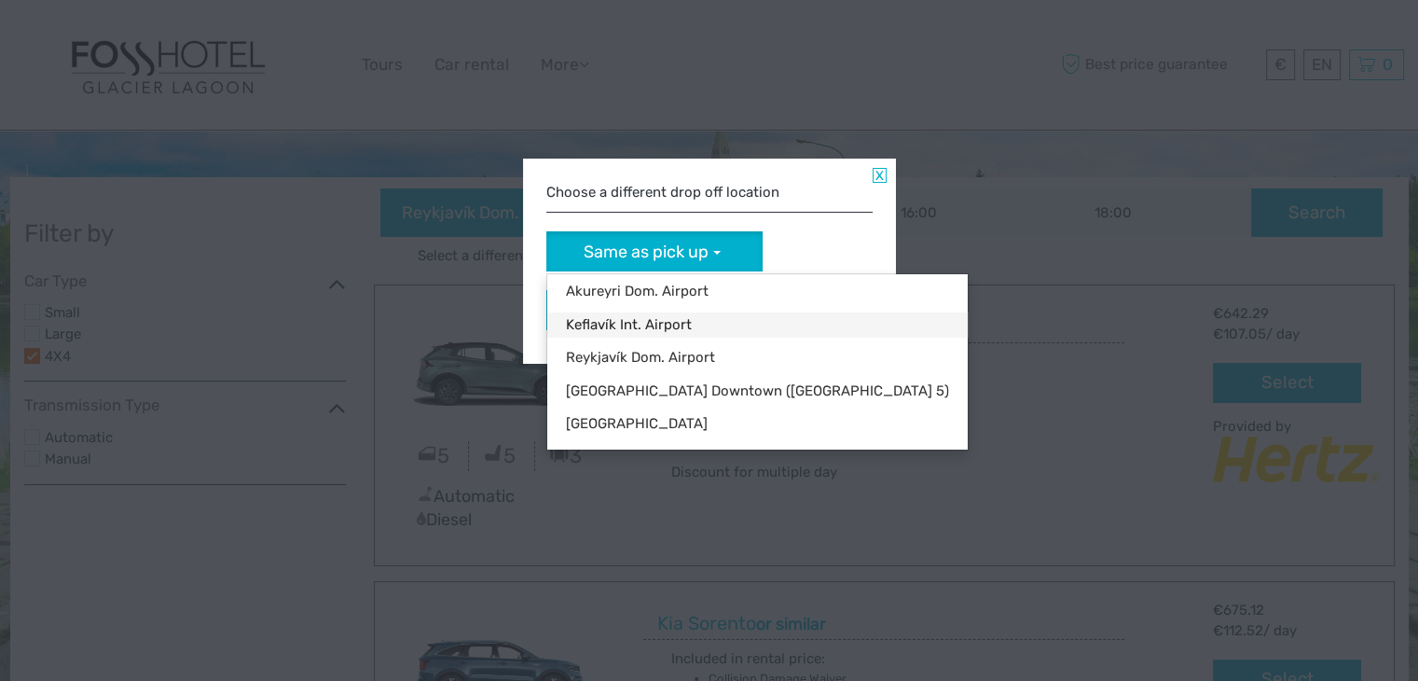
click at [625, 326] on link "Keflavík Int. Airport" at bounding box center [757, 324] width 420 height 25
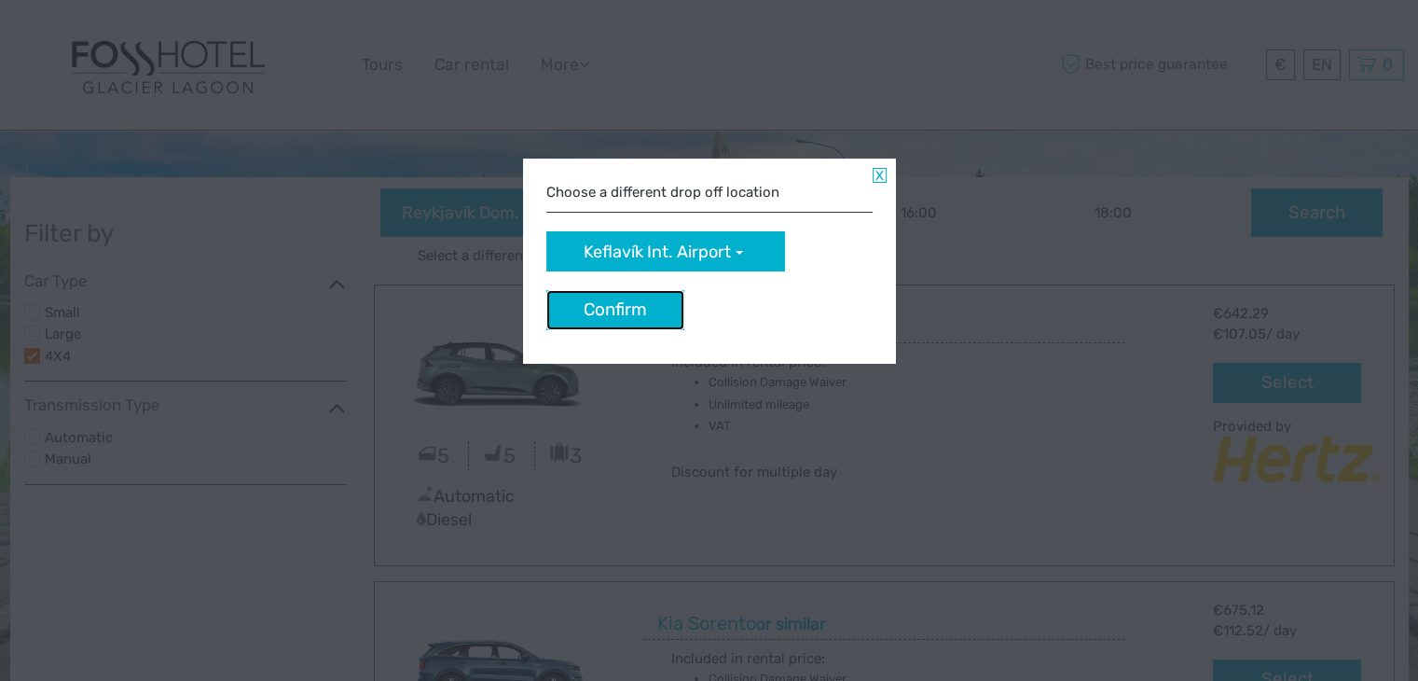
click at [666, 321] on button "Confirm" at bounding box center [615, 310] width 138 height 40
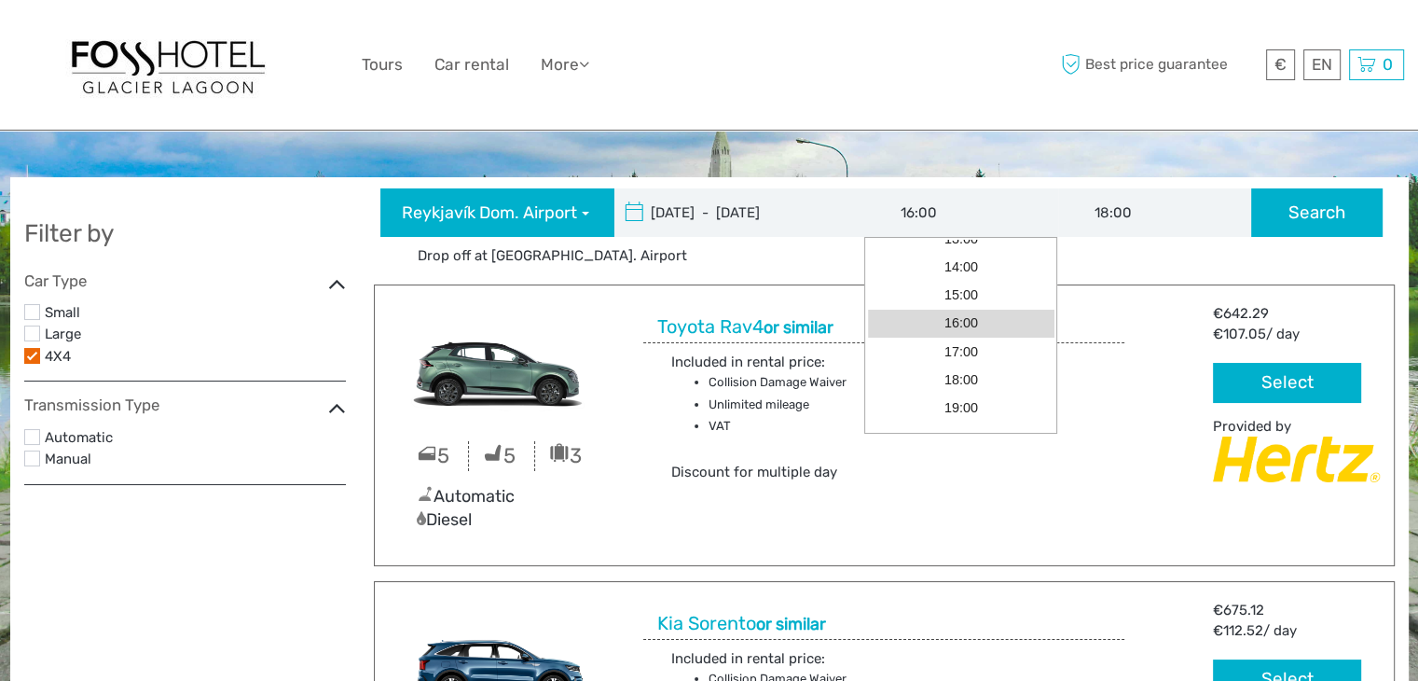
click at [973, 214] on input "16:00" at bounding box center [961, 212] width 194 height 48
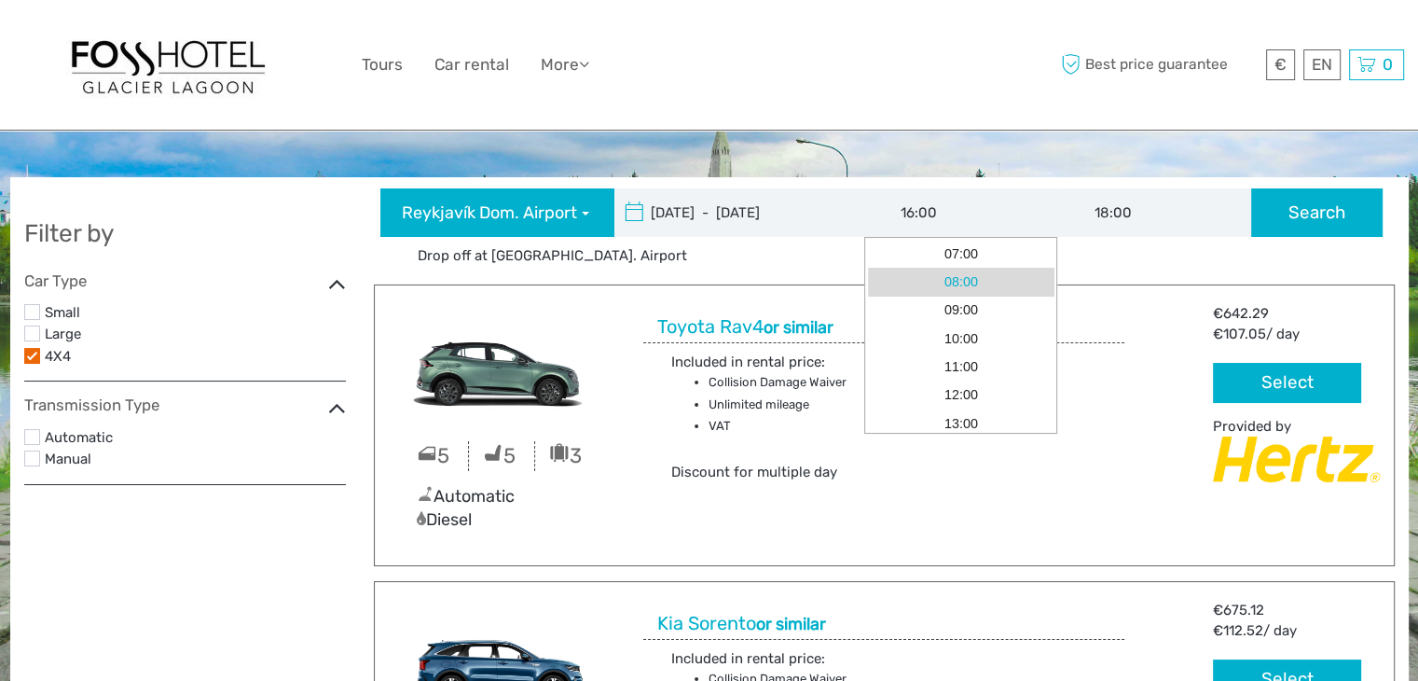
click at [977, 289] on link "08:00" at bounding box center [961, 282] width 186 height 28
click at [943, 209] on input "08:00" at bounding box center [961, 212] width 194 height 48
click at [957, 312] on link "09:00" at bounding box center [961, 310] width 186 height 28
click at [1309, 226] on button "Search" at bounding box center [1316, 212] width 131 height 48
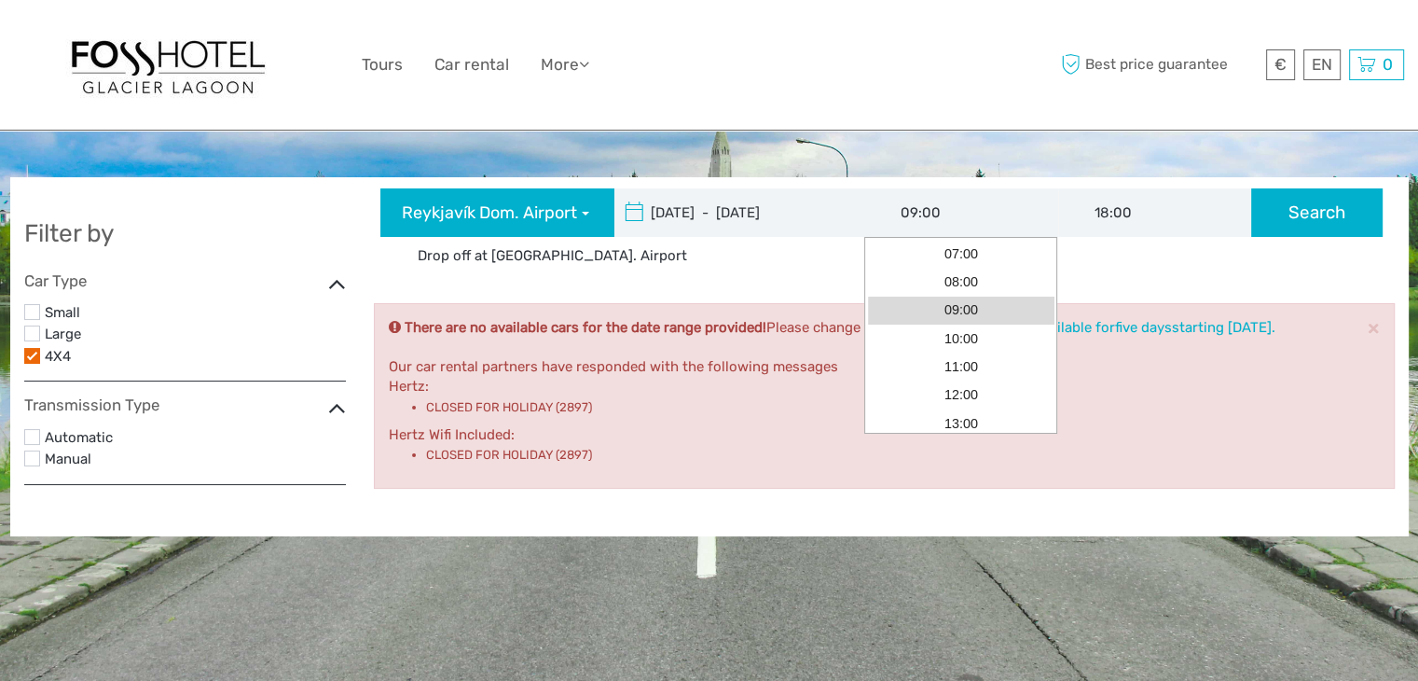
click at [928, 225] on input "09:00" at bounding box center [961, 212] width 194 height 48
click at [942, 362] on link "11:00" at bounding box center [961, 366] width 186 height 28
type input "11:00"
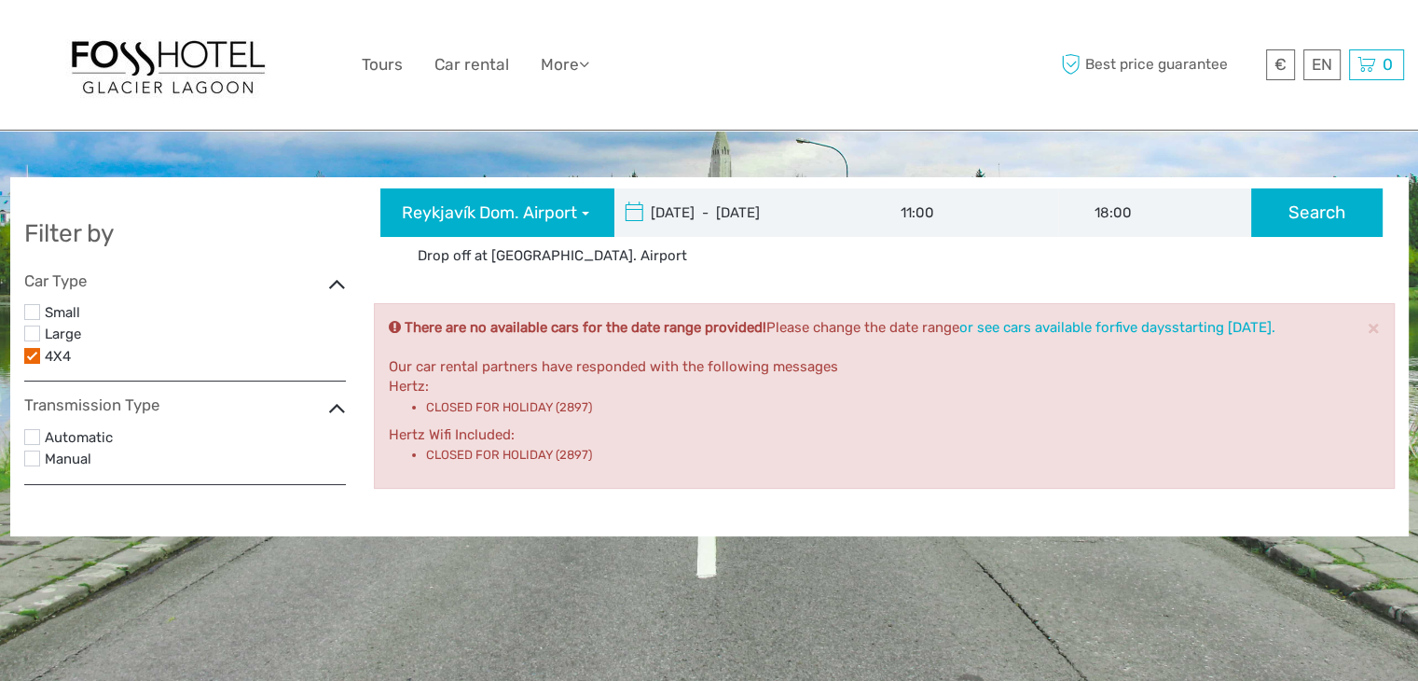
click at [1293, 195] on button "Search" at bounding box center [1316, 212] width 131 height 48
